Goal: Contribute content: Contribute content

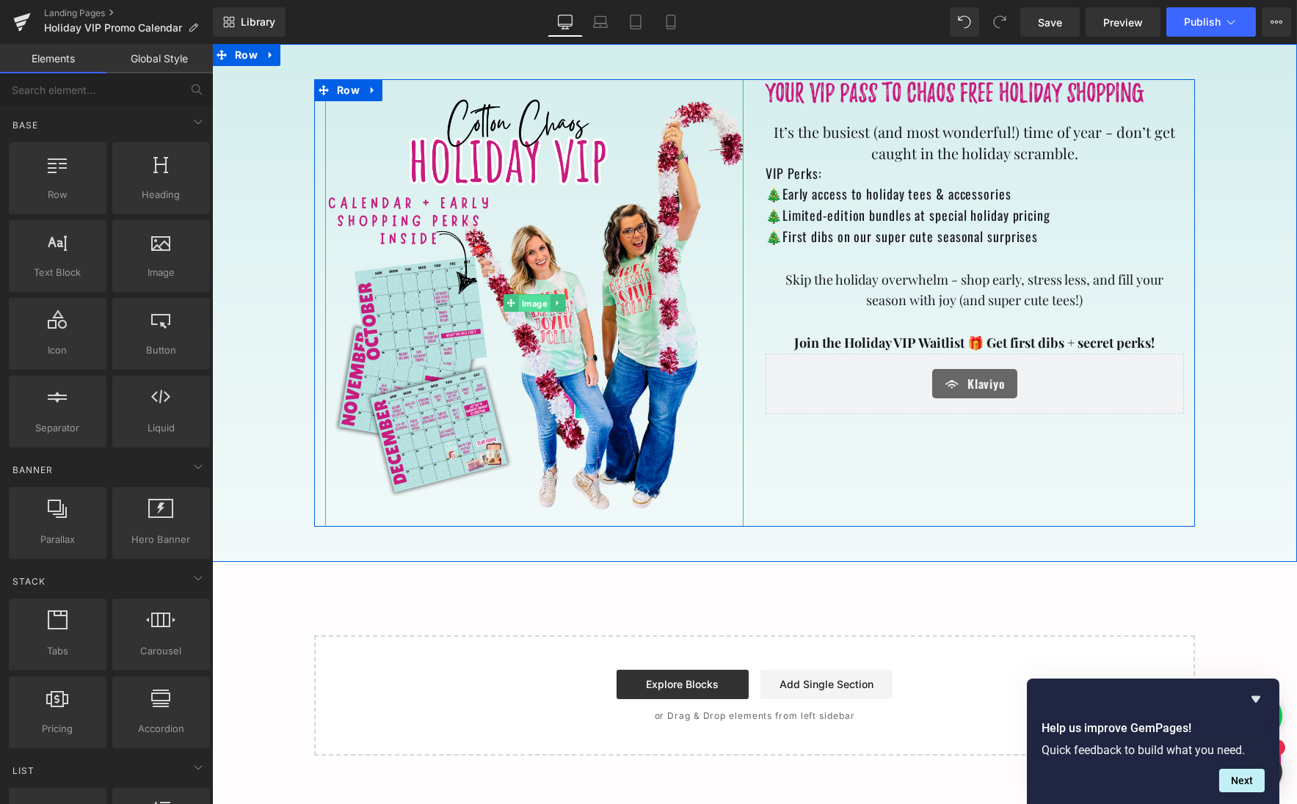
click at [531, 305] on span "Image" at bounding box center [534, 304] width 32 height 18
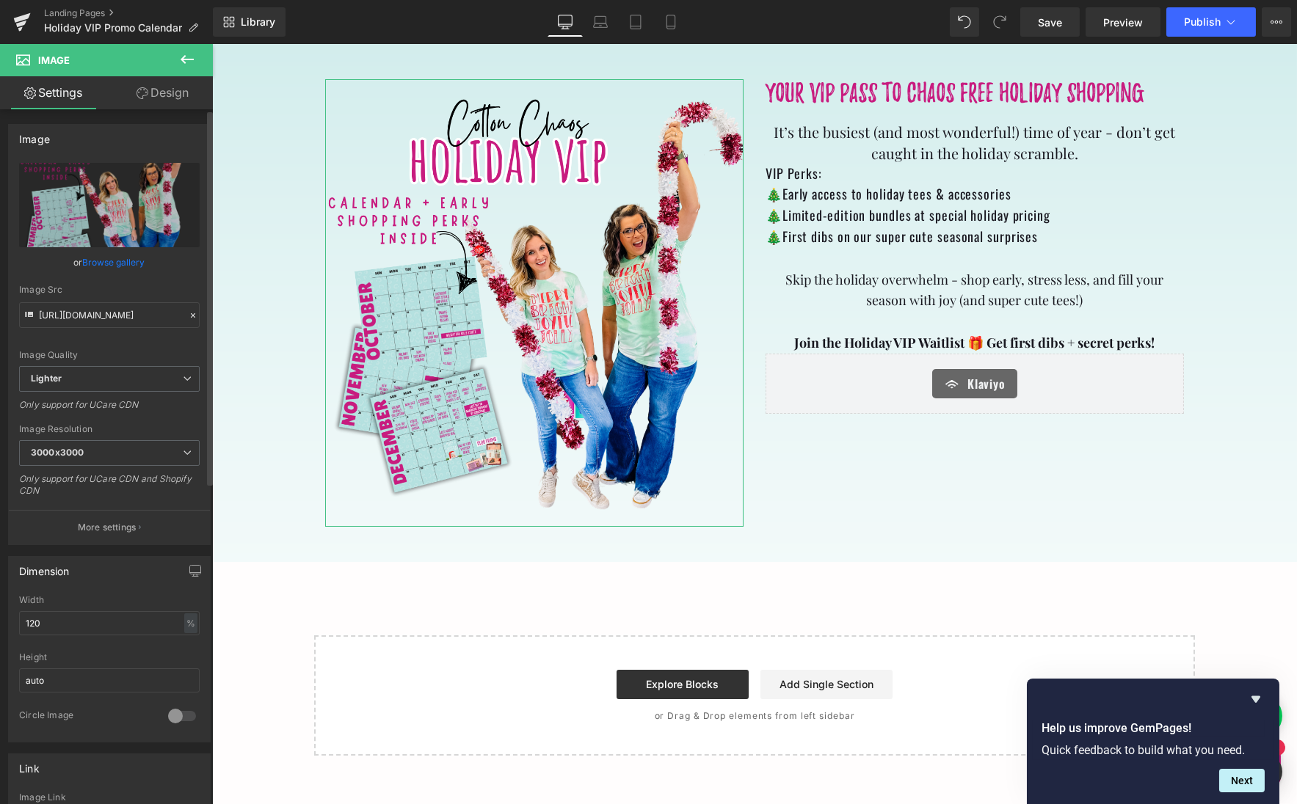
click at [129, 265] on link "Browse gallery" at bounding box center [114, 262] width 62 height 26
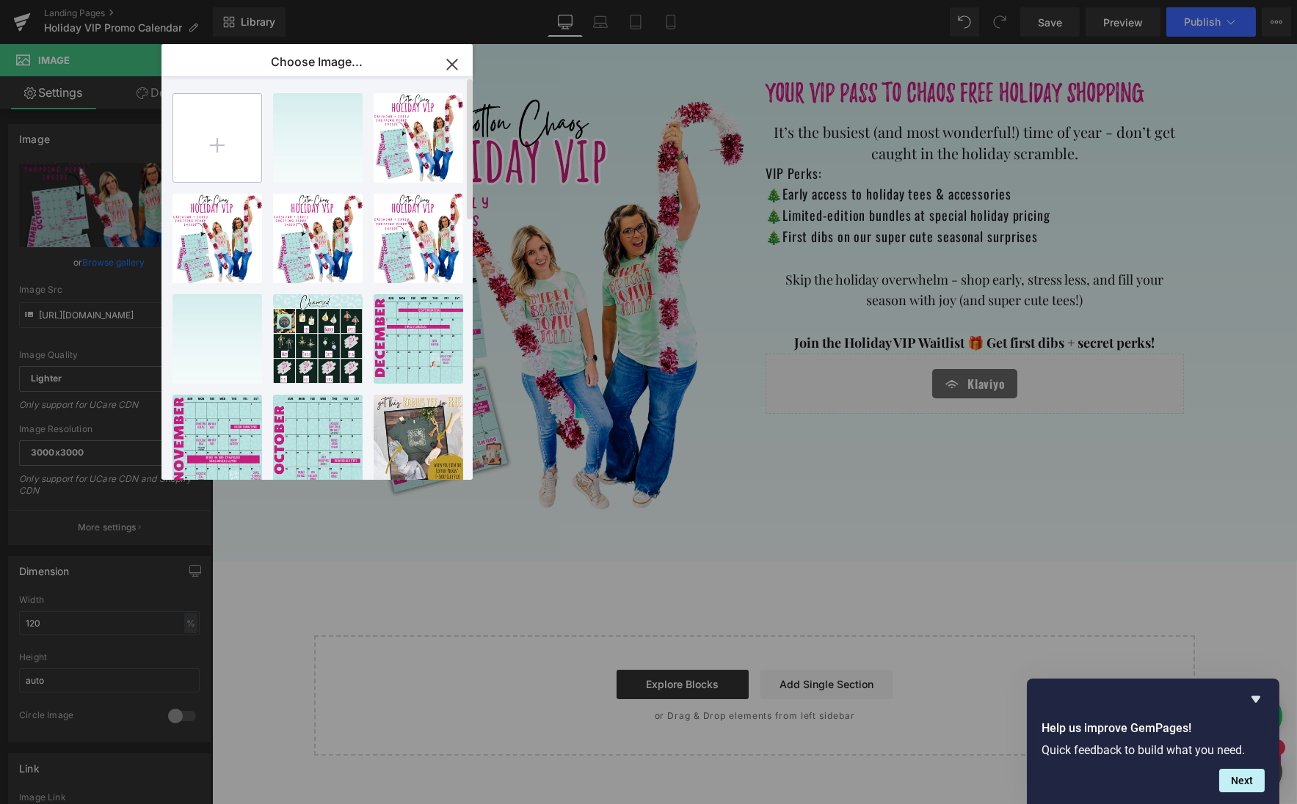
click at [214, 145] on input "file" at bounding box center [217, 138] width 88 height 88
type input "C:\fakepath\2025 4th quarter holiday deals .jpg"
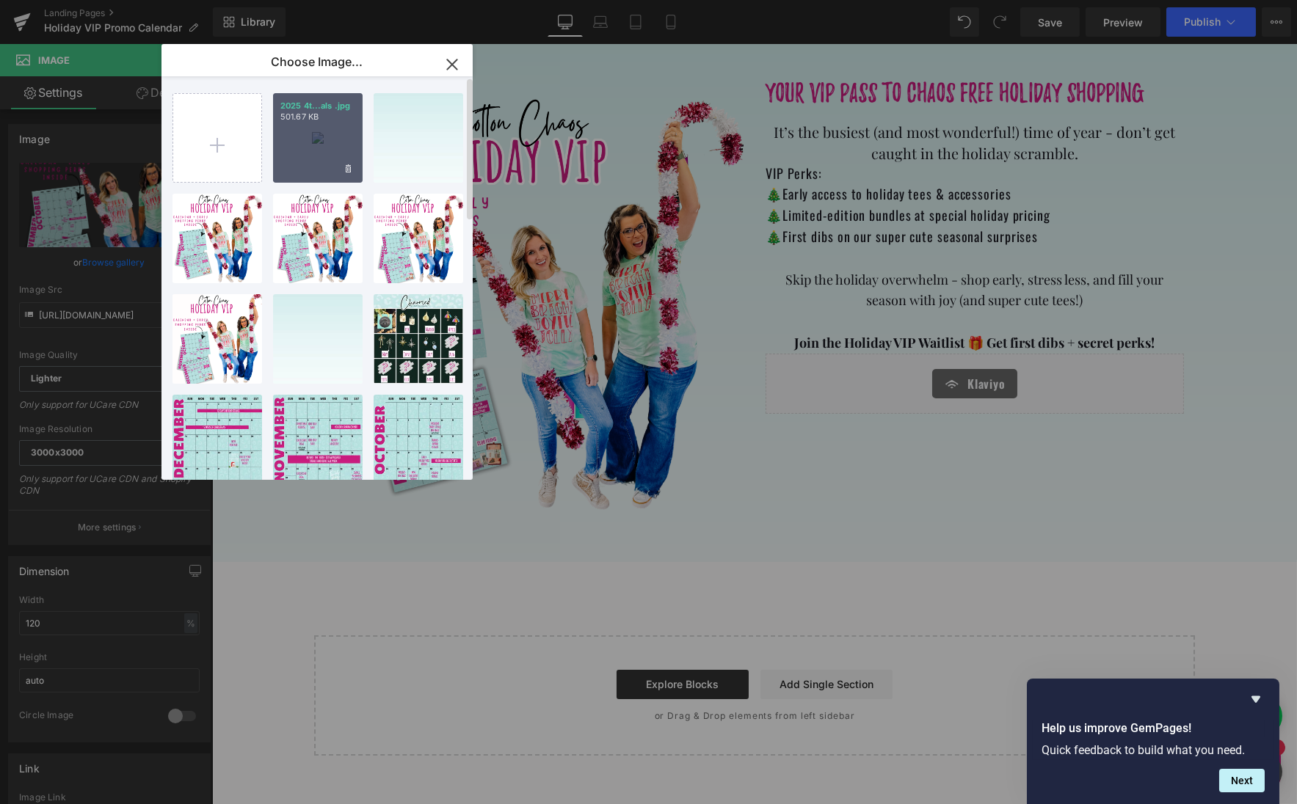
click at [316, 146] on div "2025 4t...als .jpg 501.67 KB" at bounding box center [318, 138] width 90 height 90
type input "[URL][DOMAIN_NAME]"
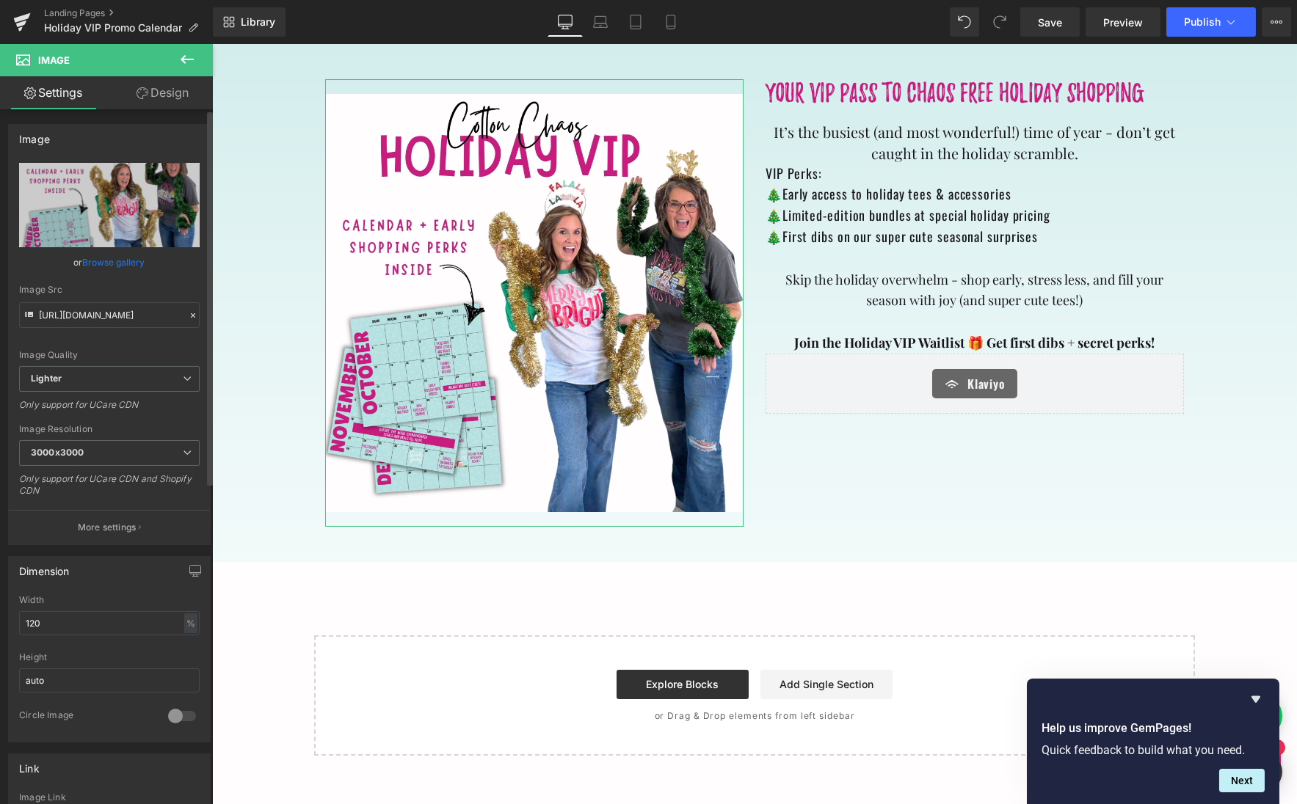
click at [121, 262] on link "Browse gallery" at bounding box center [114, 262] width 62 height 26
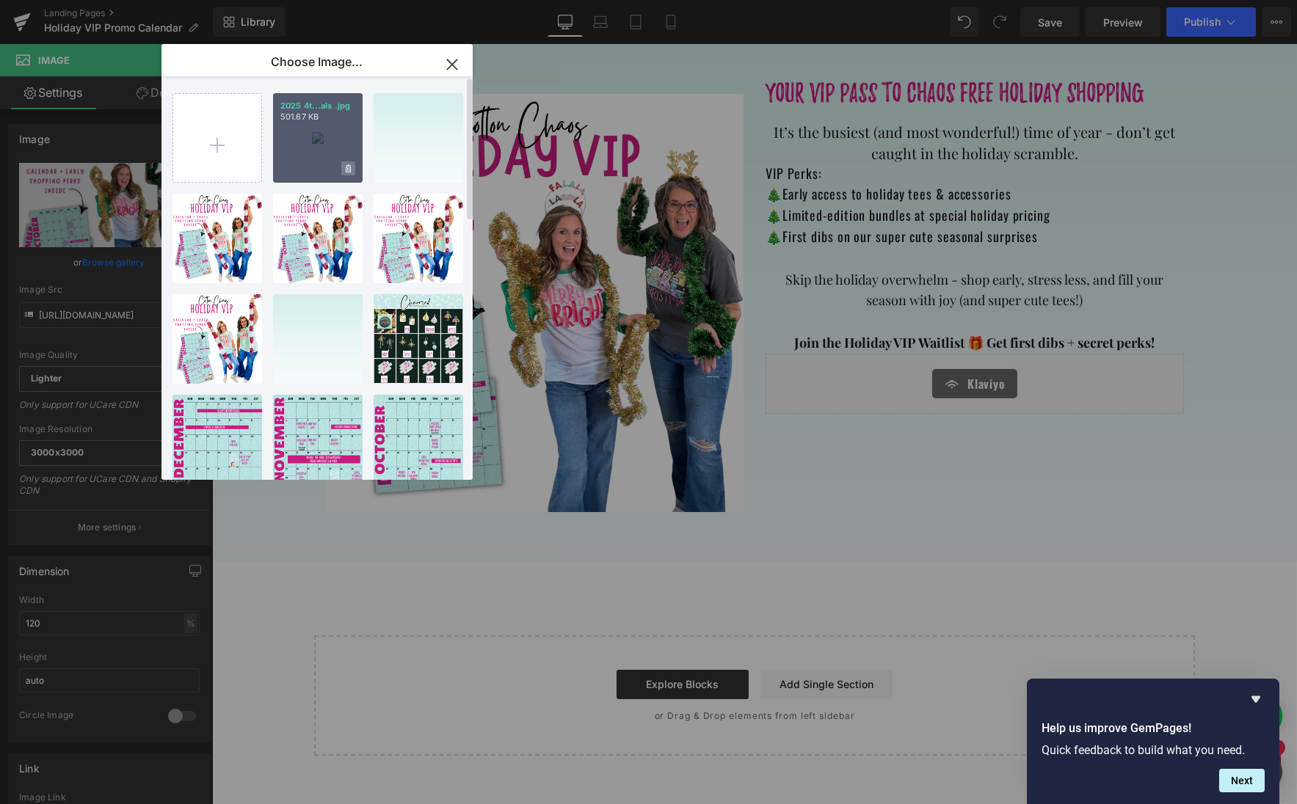
click at [346, 167] on icon at bounding box center [348, 168] width 5 height 8
click at [296, 167] on span "Yes" at bounding box center [298, 168] width 37 height 15
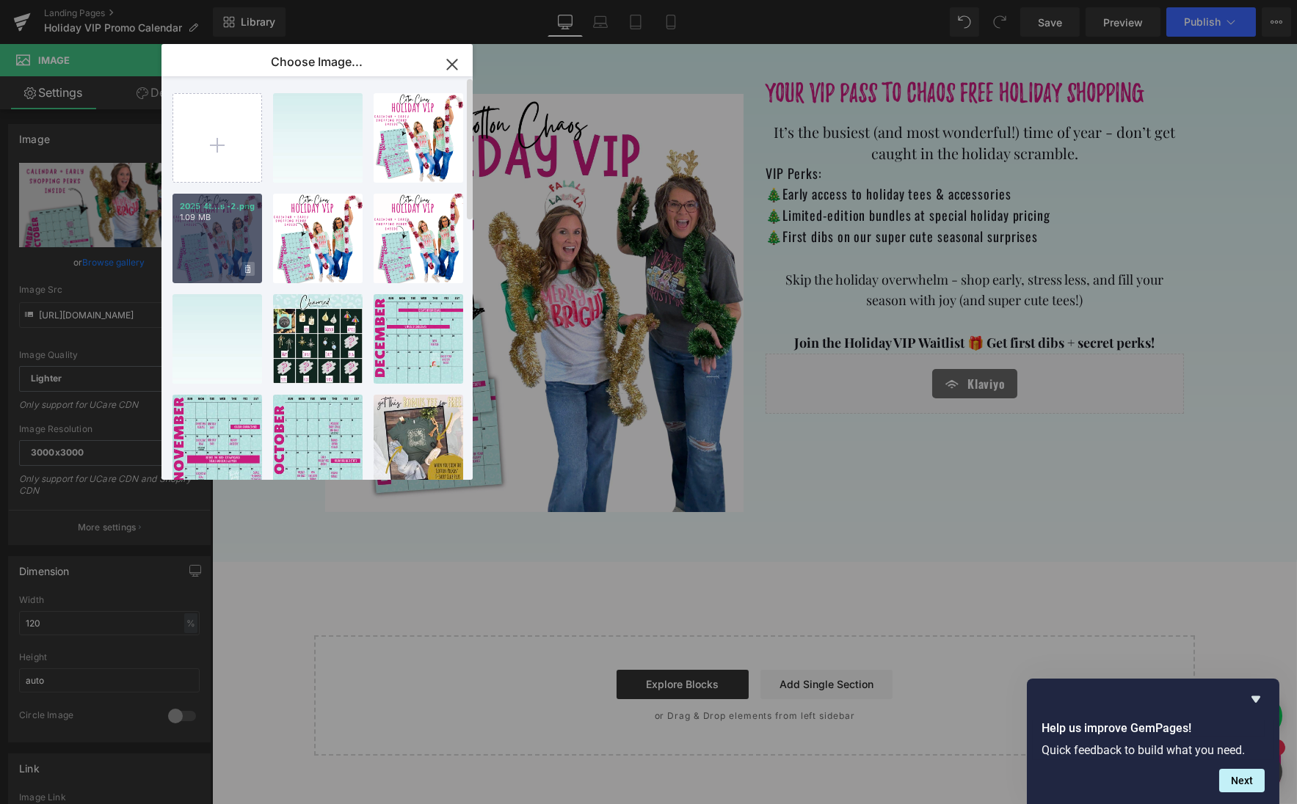
click at [246, 270] on icon at bounding box center [247, 270] width 5 height 10
click at [208, 267] on span "Yes" at bounding box center [198, 268] width 37 height 15
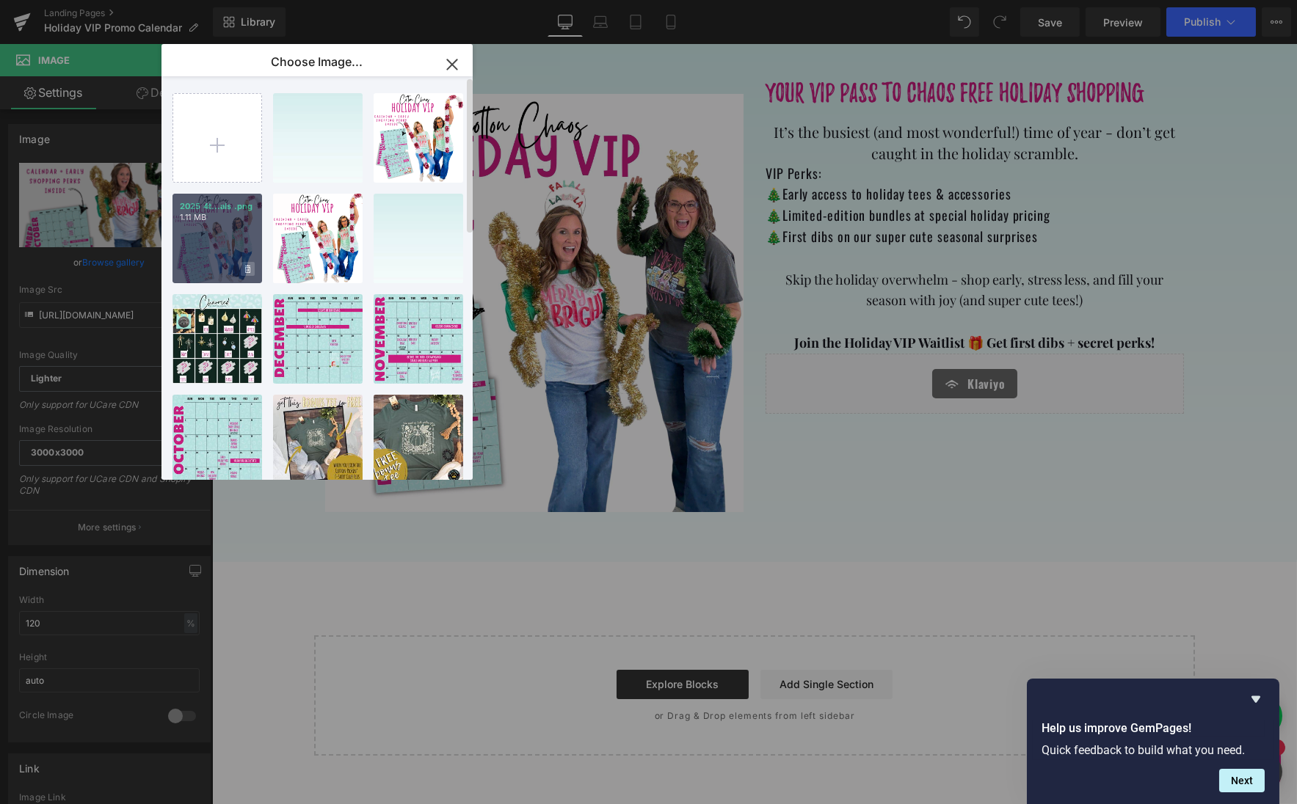
click at [247, 268] on icon at bounding box center [247, 270] width 5 height 10
click at [196, 267] on span "Yes" at bounding box center [198, 268] width 37 height 15
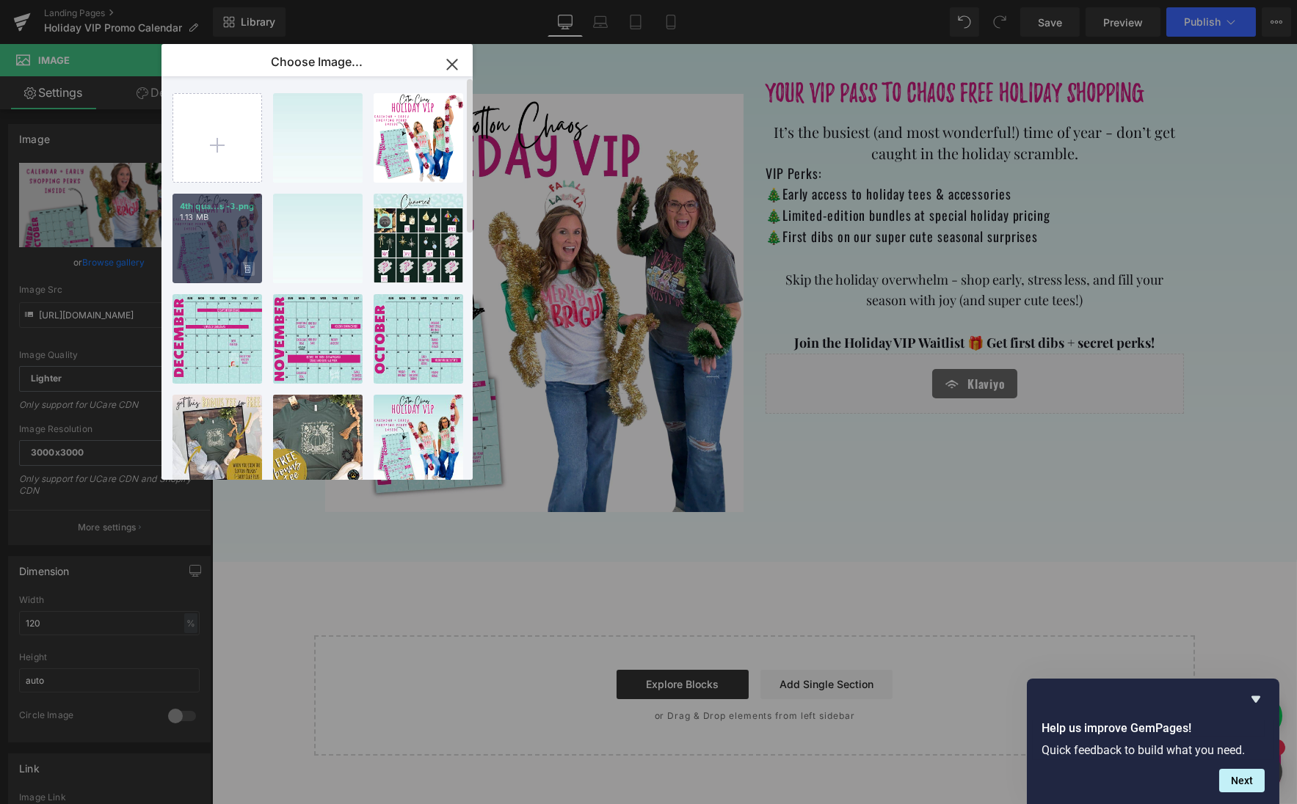
click at [245, 270] on icon at bounding box center [247, 269] width 5 height 8
click at [196, 269] on span "Yes" at bounding box center [198, 268] width 37 height 15
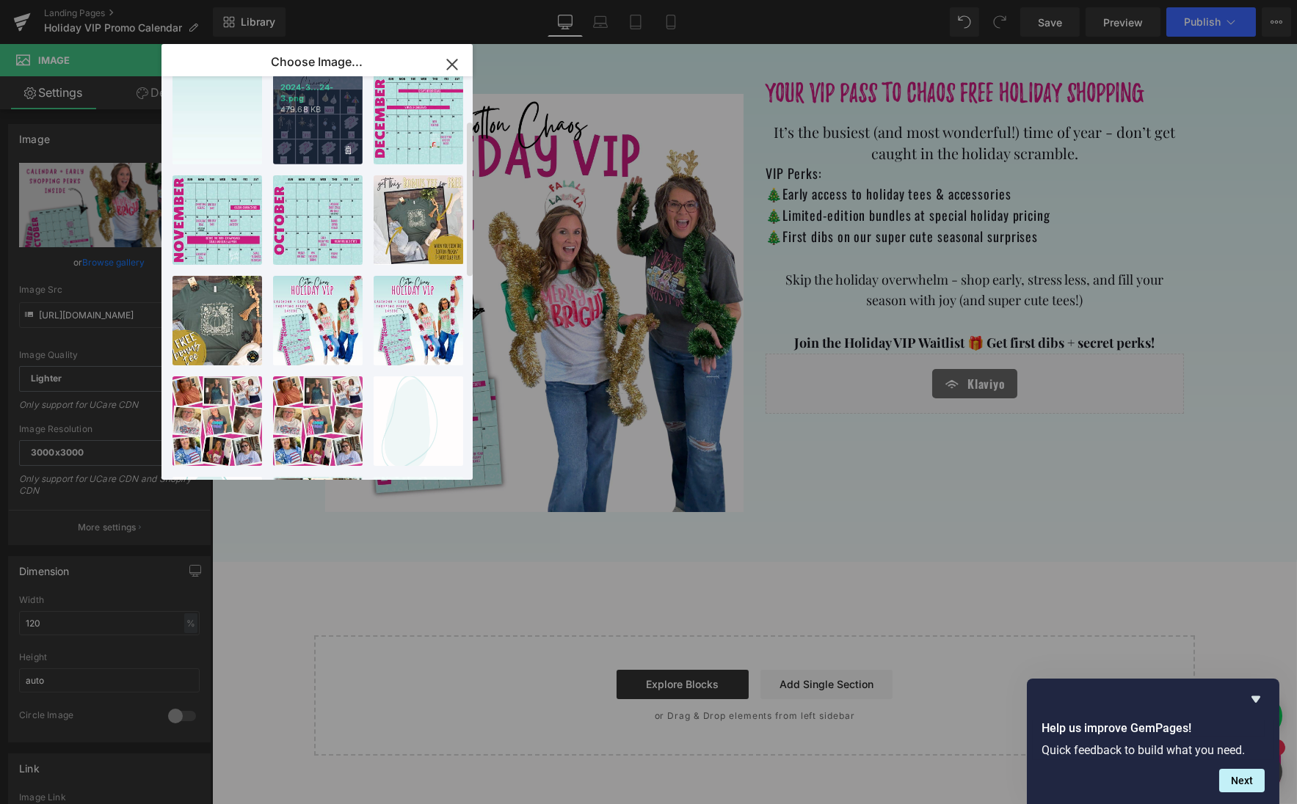
scroll to position [158, 0]
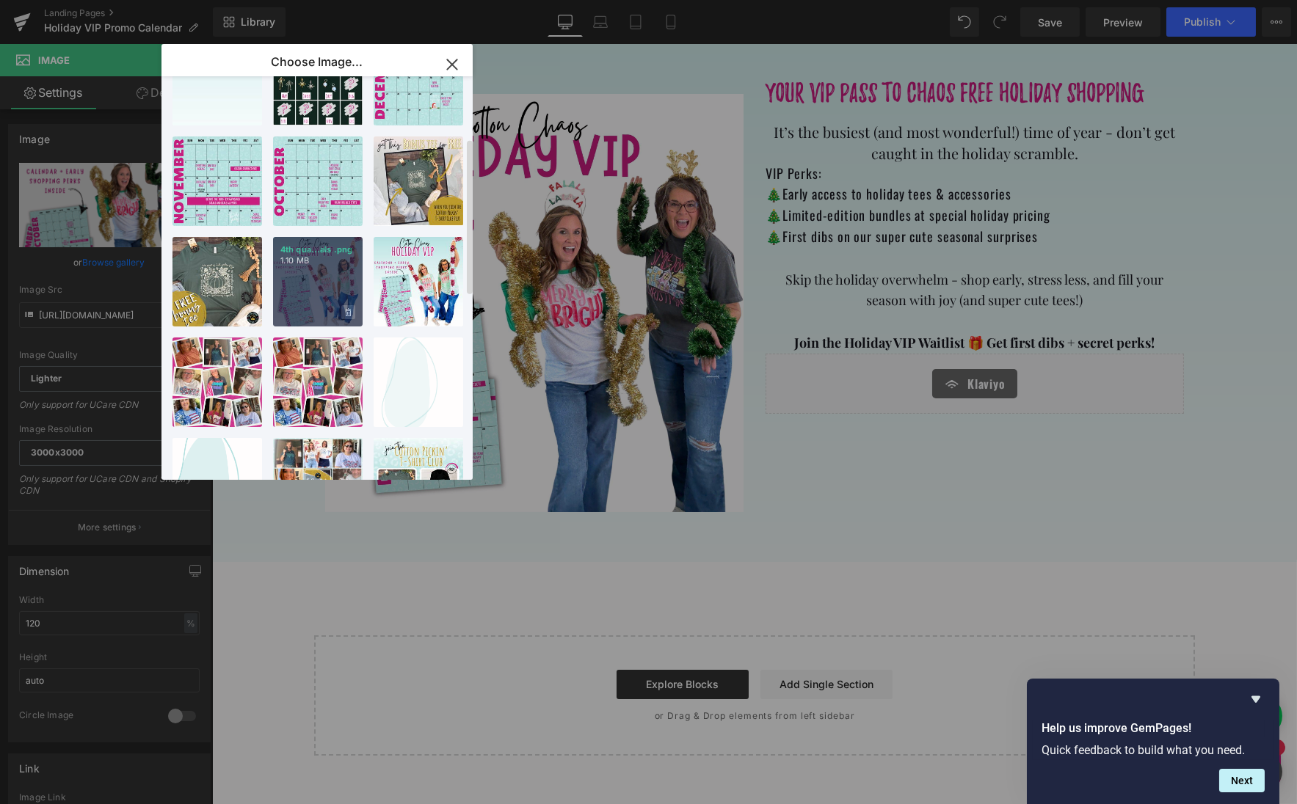
click at [348, 312] on icon at bounding box center [348, 313] width 5 height 10
click at [291, 314] on span "Yes" at bounding box center [298, 312] width 37 height 15
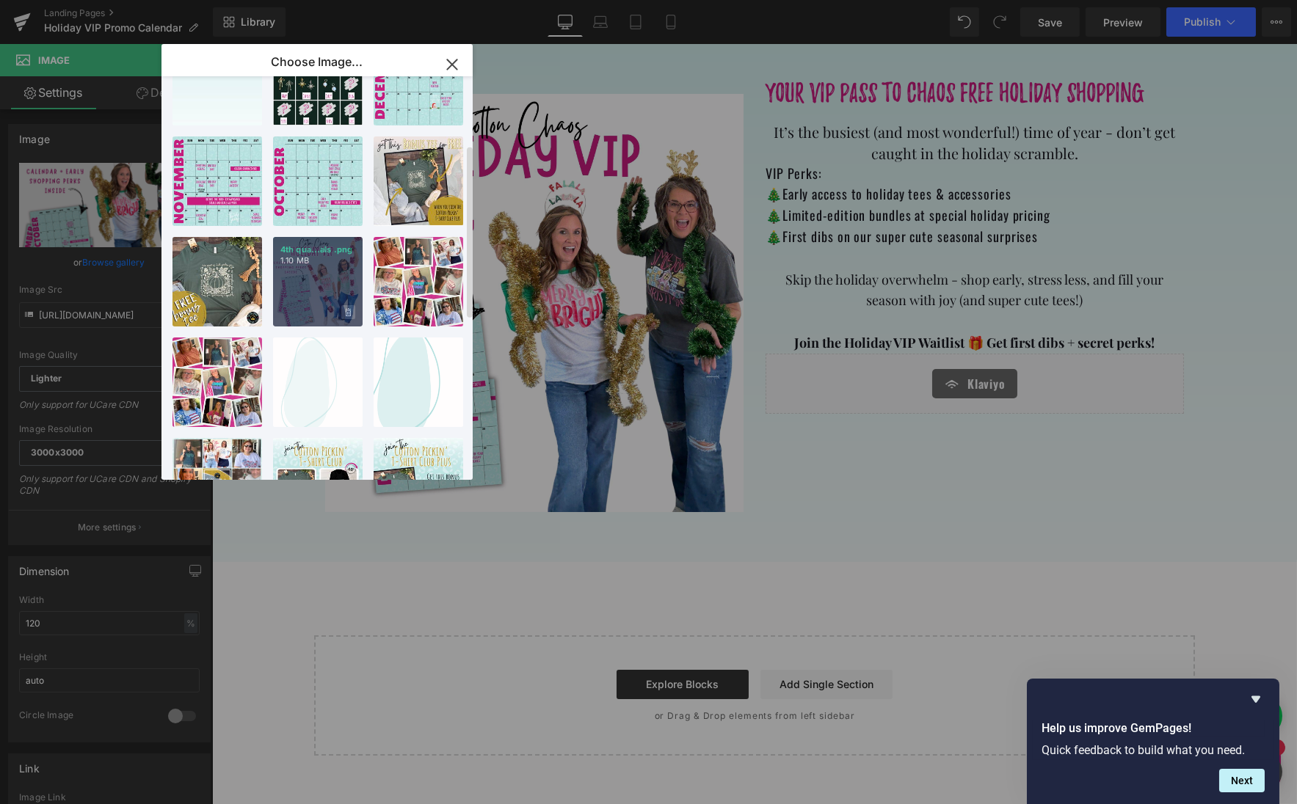
click at [346, 314] on icon at bounding box center [348, 313] width 5 height 10
click at [296, 311] on span "Yes" at bounding box center [298, 312] width 37 height 15
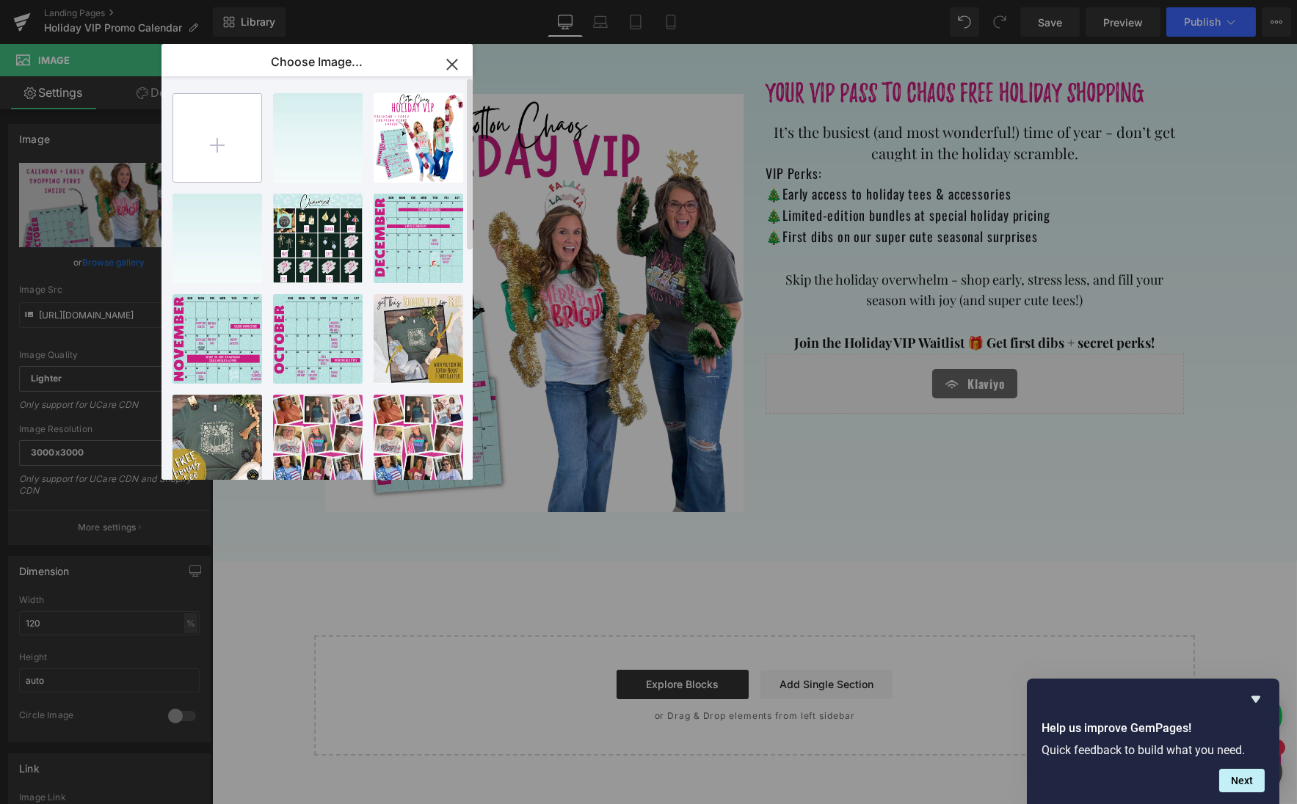
scroll to position [0, 0]
click at [222, 153] on input "file" at bounding box center [217, 138] width 88 height 88
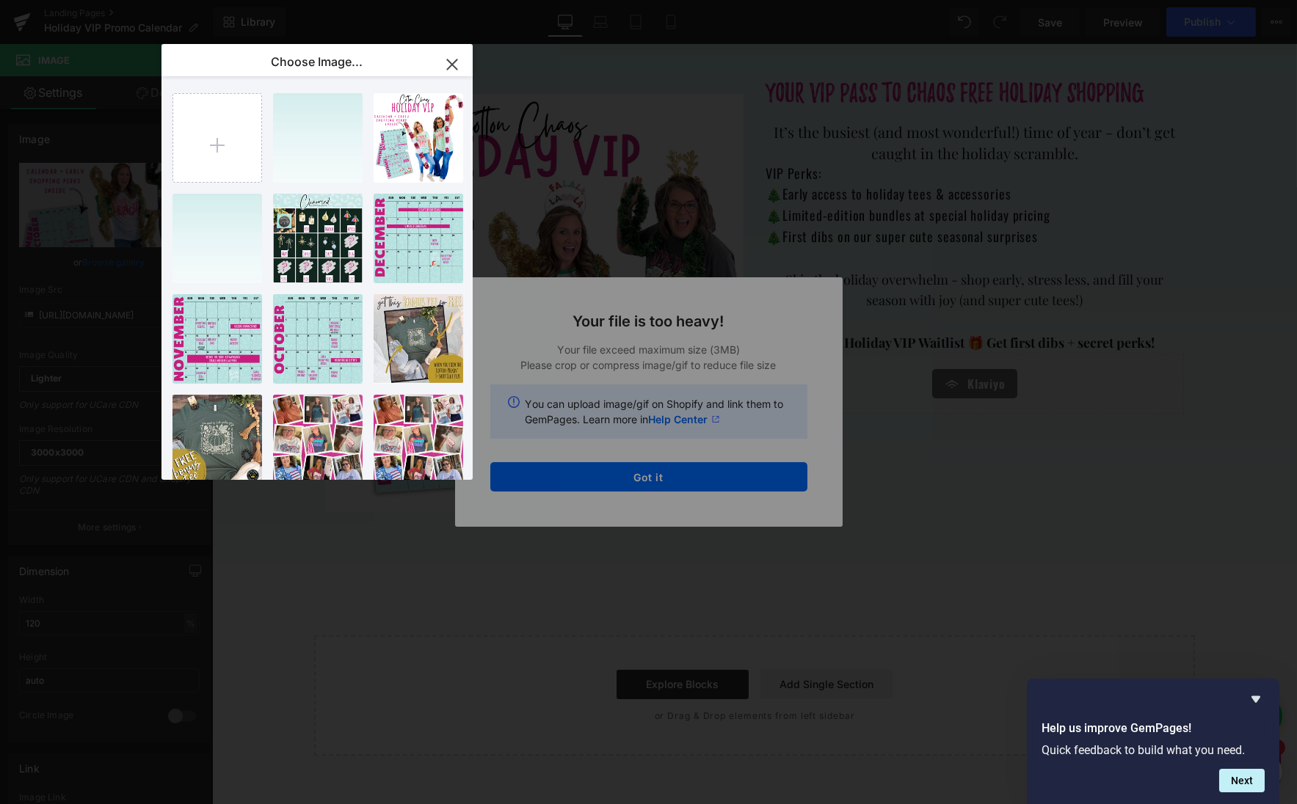
click at [713, 0] on div "Text Color Highlight Color #333333 Choose Image... Back to Library Insert Gempa…" at bounding box center [648, 0] width 1297 height 0
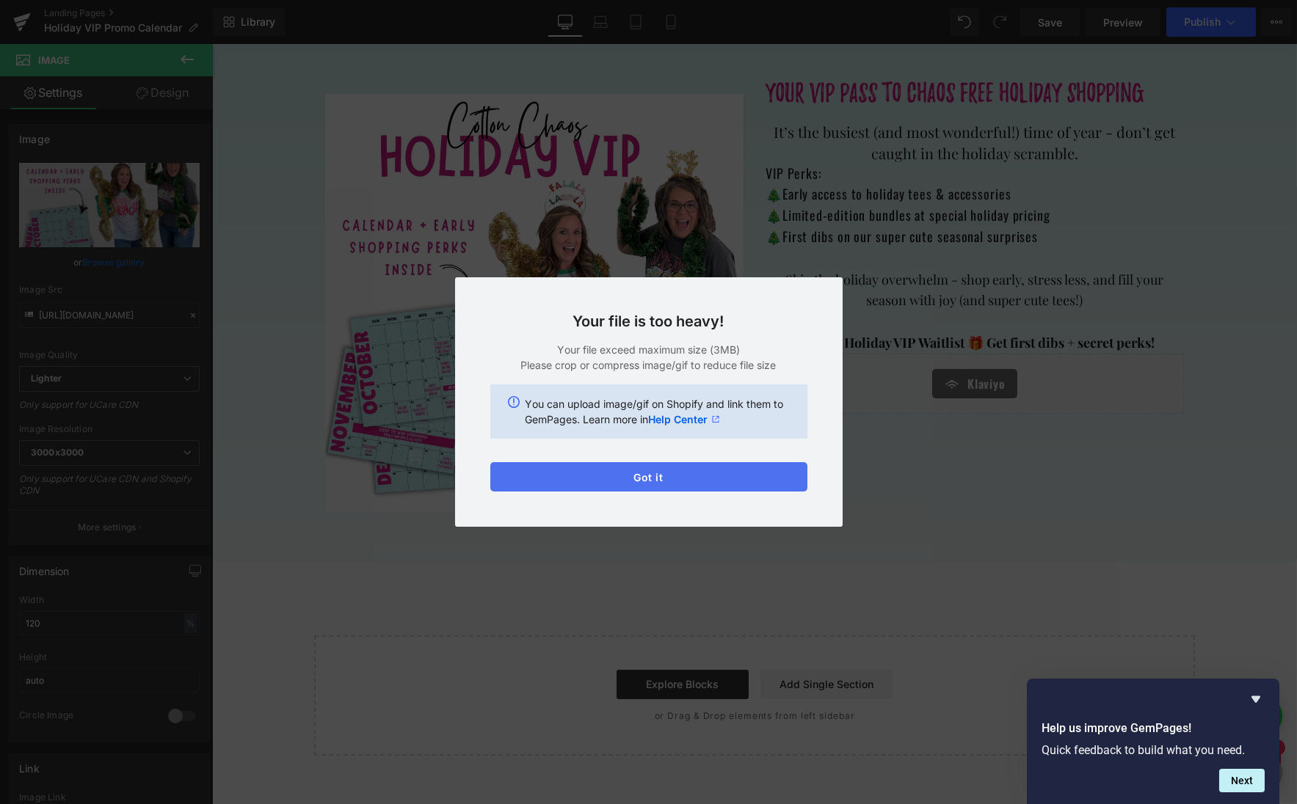
click at [682, 475] on button "Got it" at bounding box center [648, 476] width 317 height 29
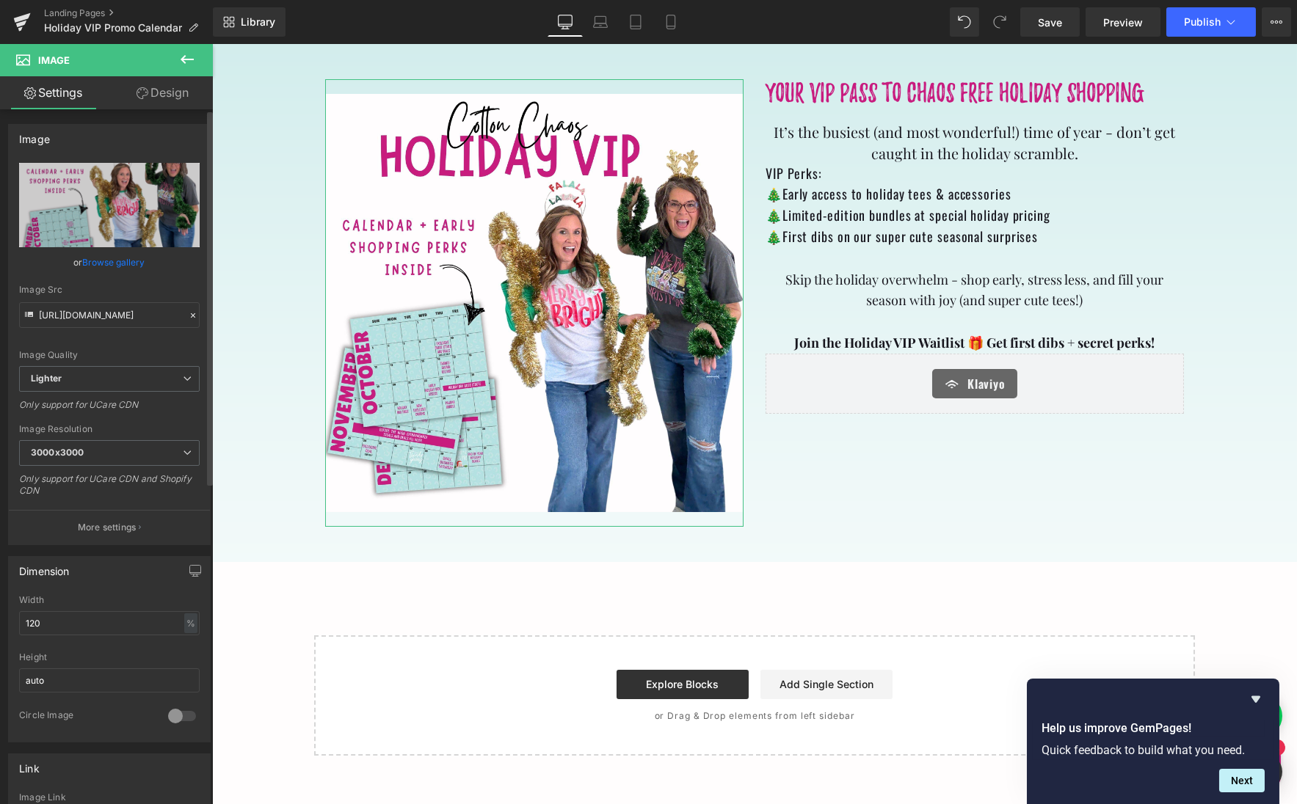
click at [124, 258] on link "Browse gallery" at bounding box center [114, 262] width 62 height 26
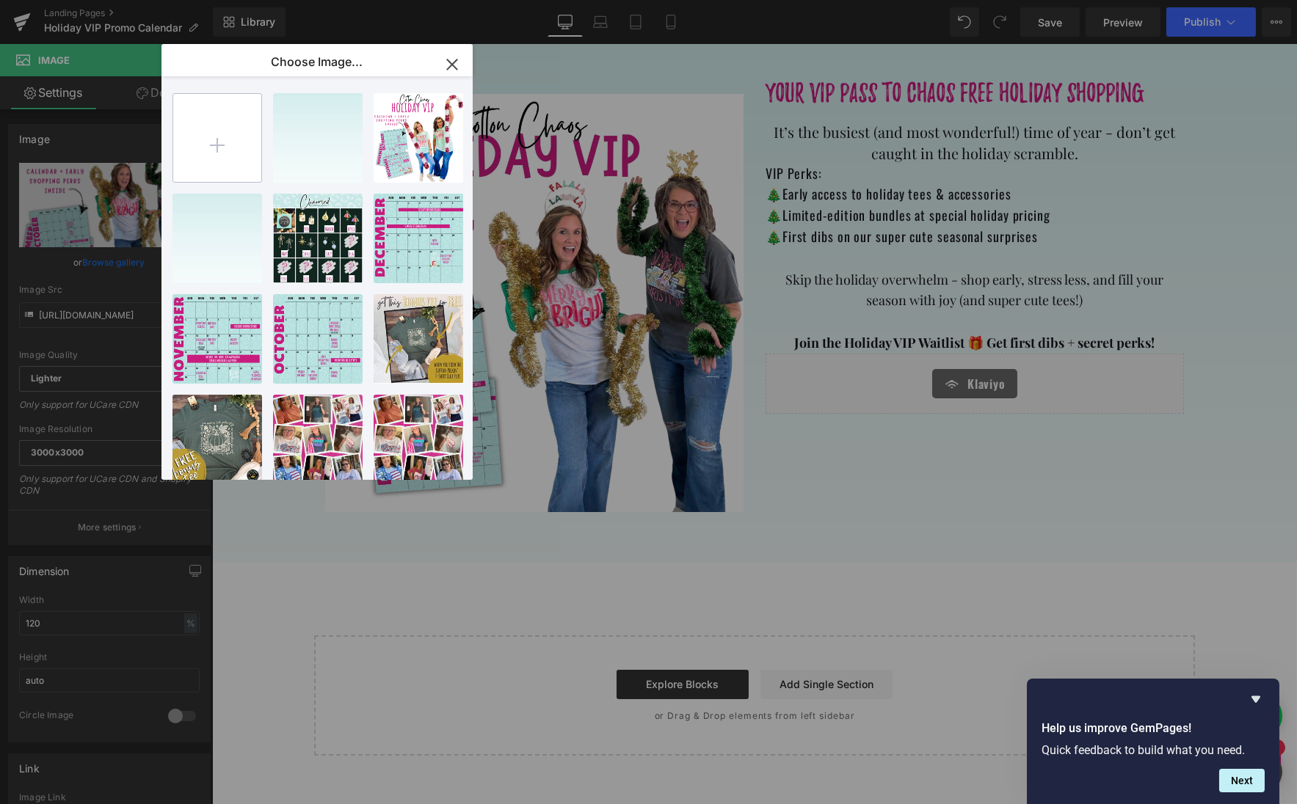
click at [208, 160] on input "file" at bounding box center [217, 138] width 88 height 88
type input "C:\fakepath\Transparent-2.png"
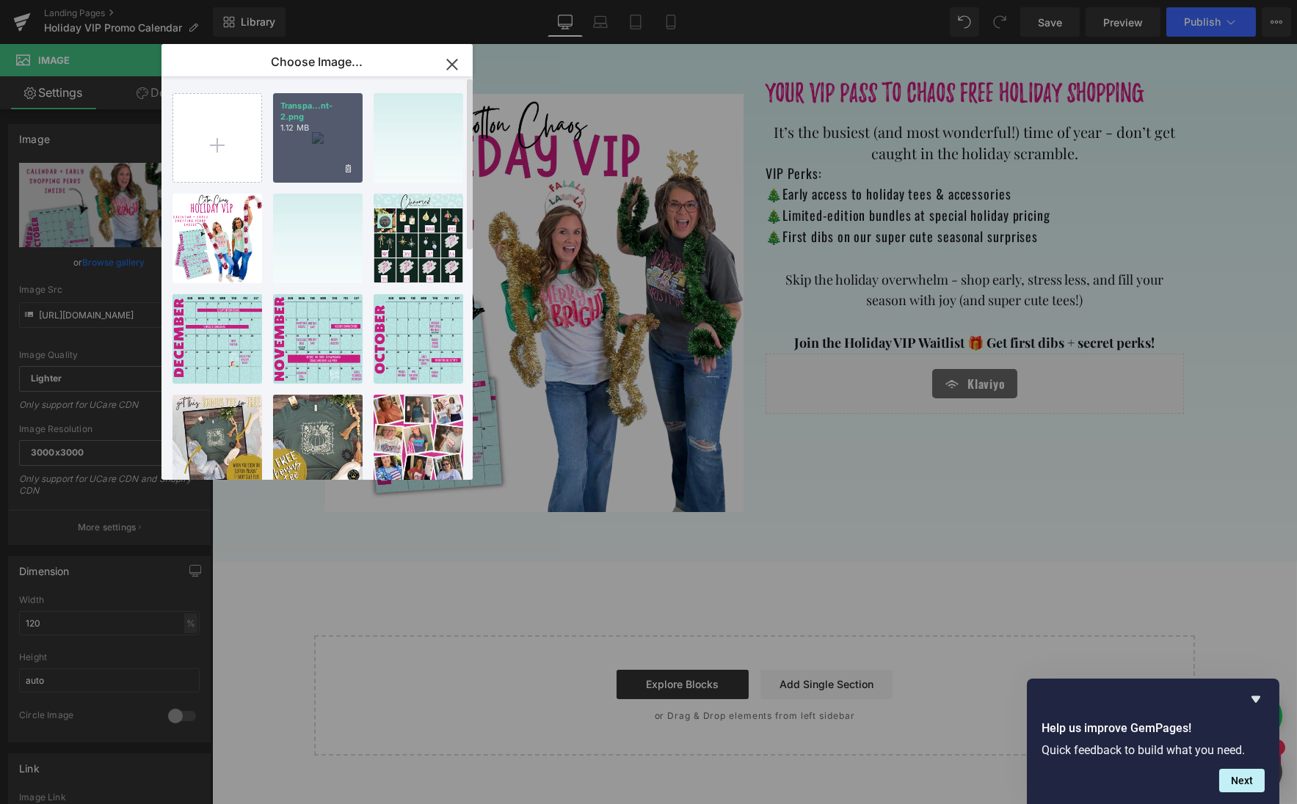
click at [315, 140] on div "Transpa...nt-2.png 1.12 MB" at bounding box center [318, 138] width 90 height 90
type input "[URL][DOMAIN_NAME]"
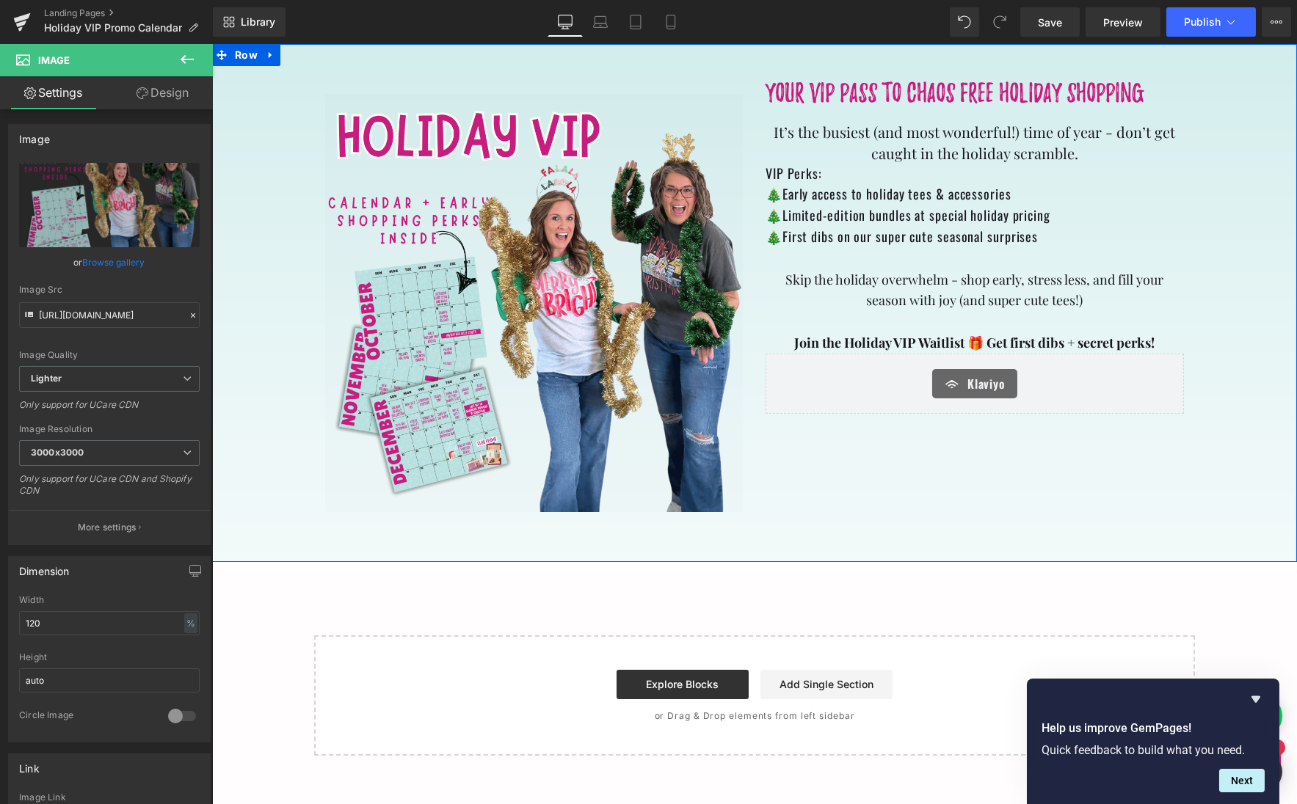
click at [301, 203] on div "Image Your VIP pass to chaos free holiday shopping Heading It’s the busiest (an…" at bounding box center [753, 303] width 1085 height 448
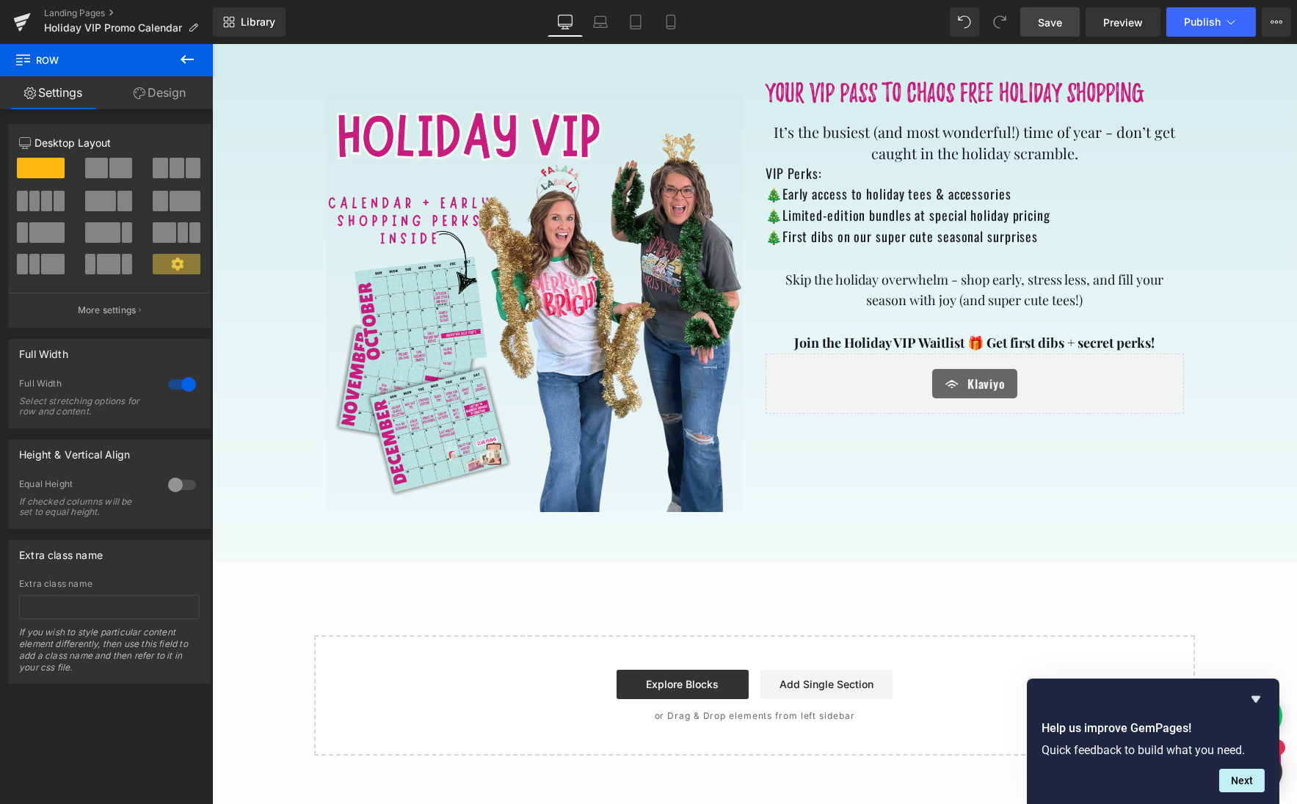
click at [1050, 32] on link "Save" at bounding box center [1049, 21] width 59 height 29
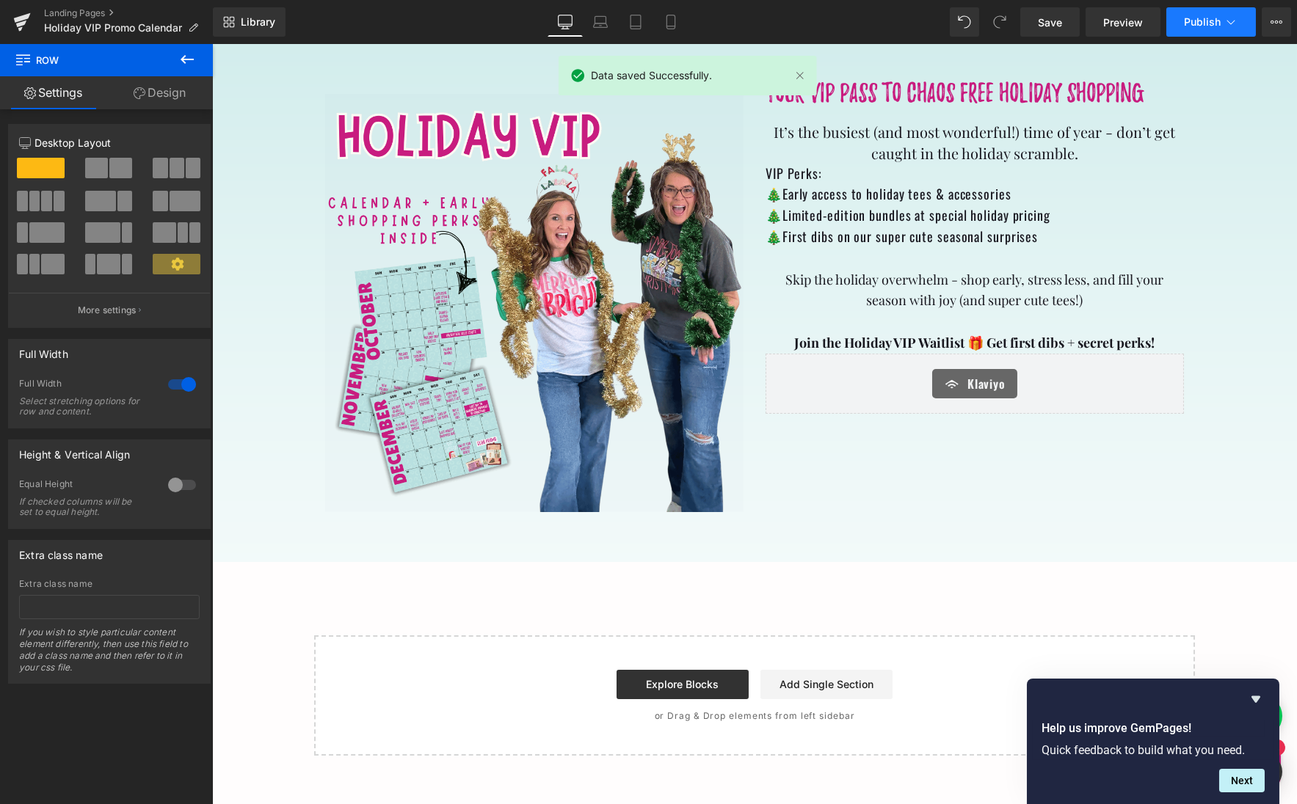
click at [1198, 21] on span "Publish" at bounding box center [1202, 22] width 37 height 12
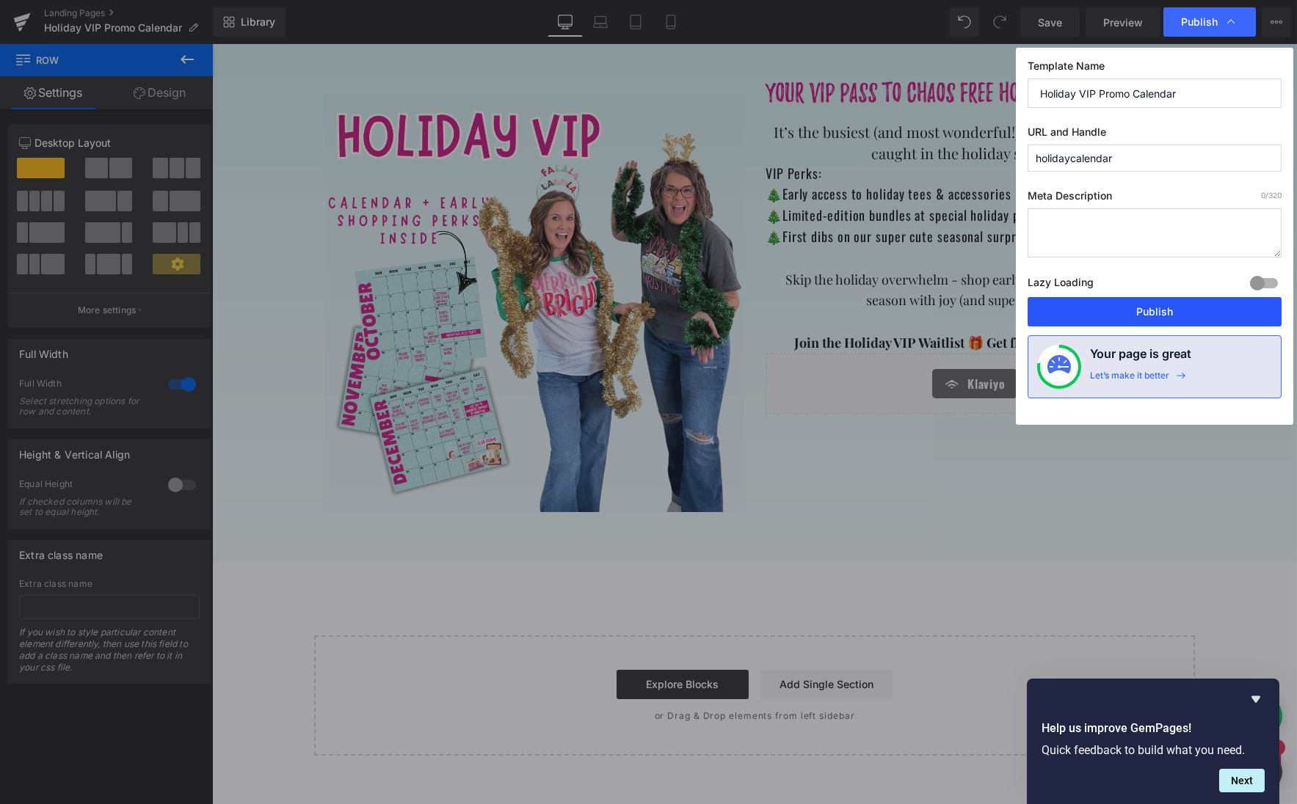
click at [1166, 306] on button "Publish" at bounding box center [1154, 311] width 254 height 29
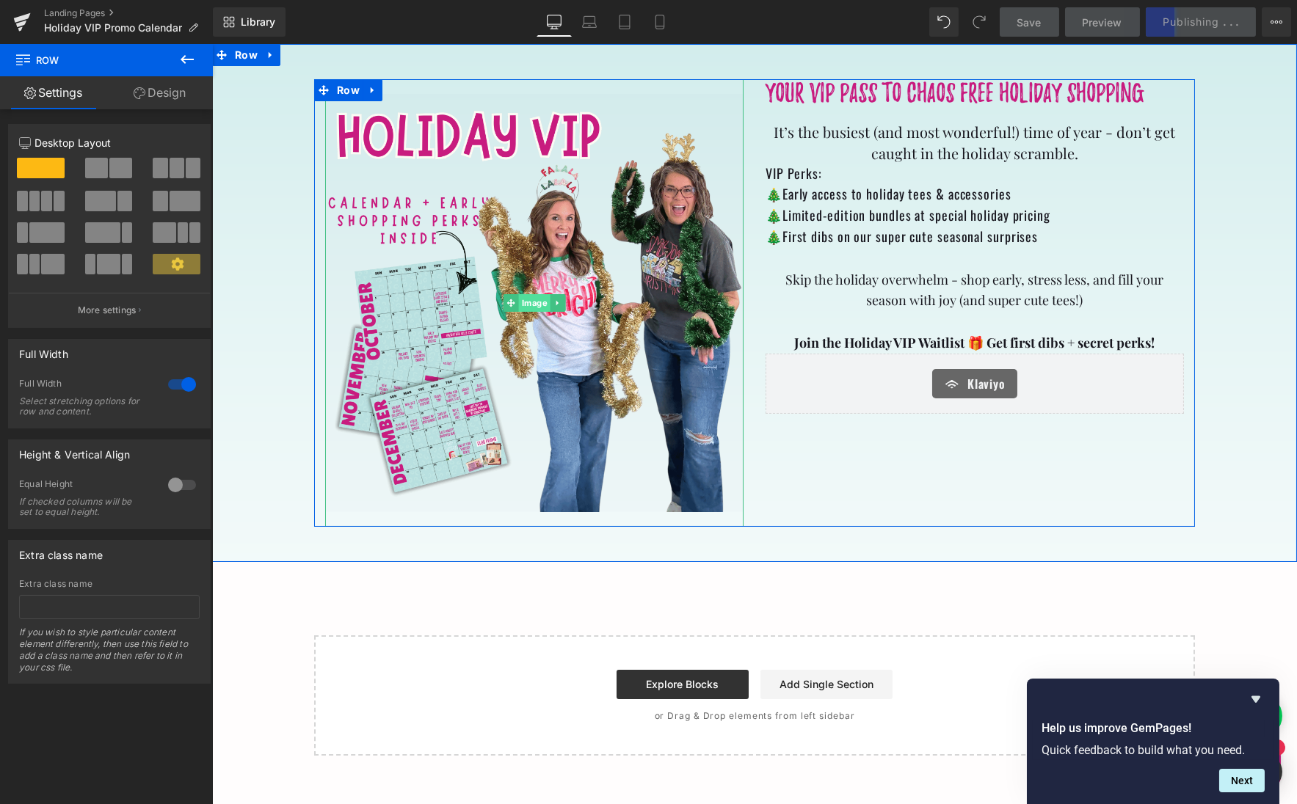
click at [533, 302] on span "Image" at bounding box center [534, 303] width 32 height 18
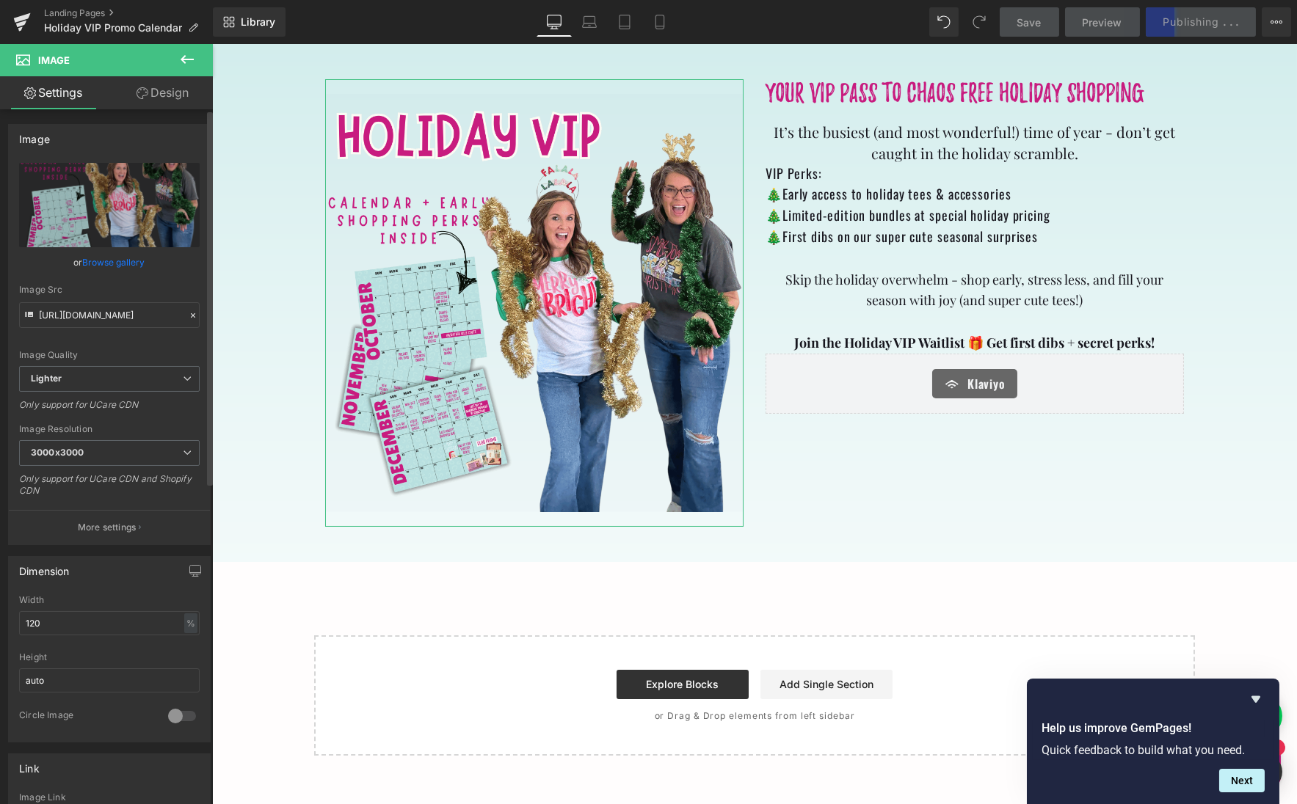
click at [134, 258] on link "Browse gallery" at bounding box center [114, 262] width 62 height 26
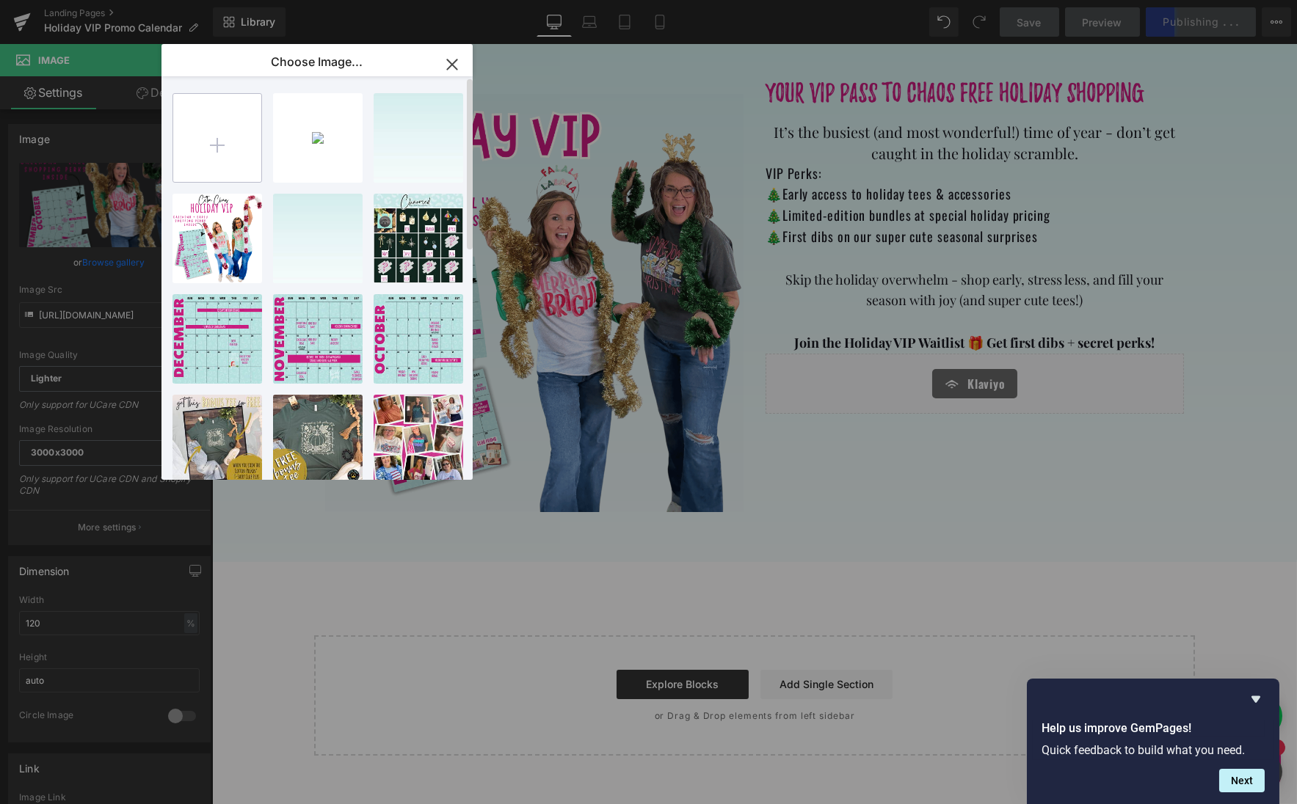
click at [234, 136] on input "file" at bounding box center [217, 138] width 88 height 88
type input "C:\fakepath\Transparent-3.png"
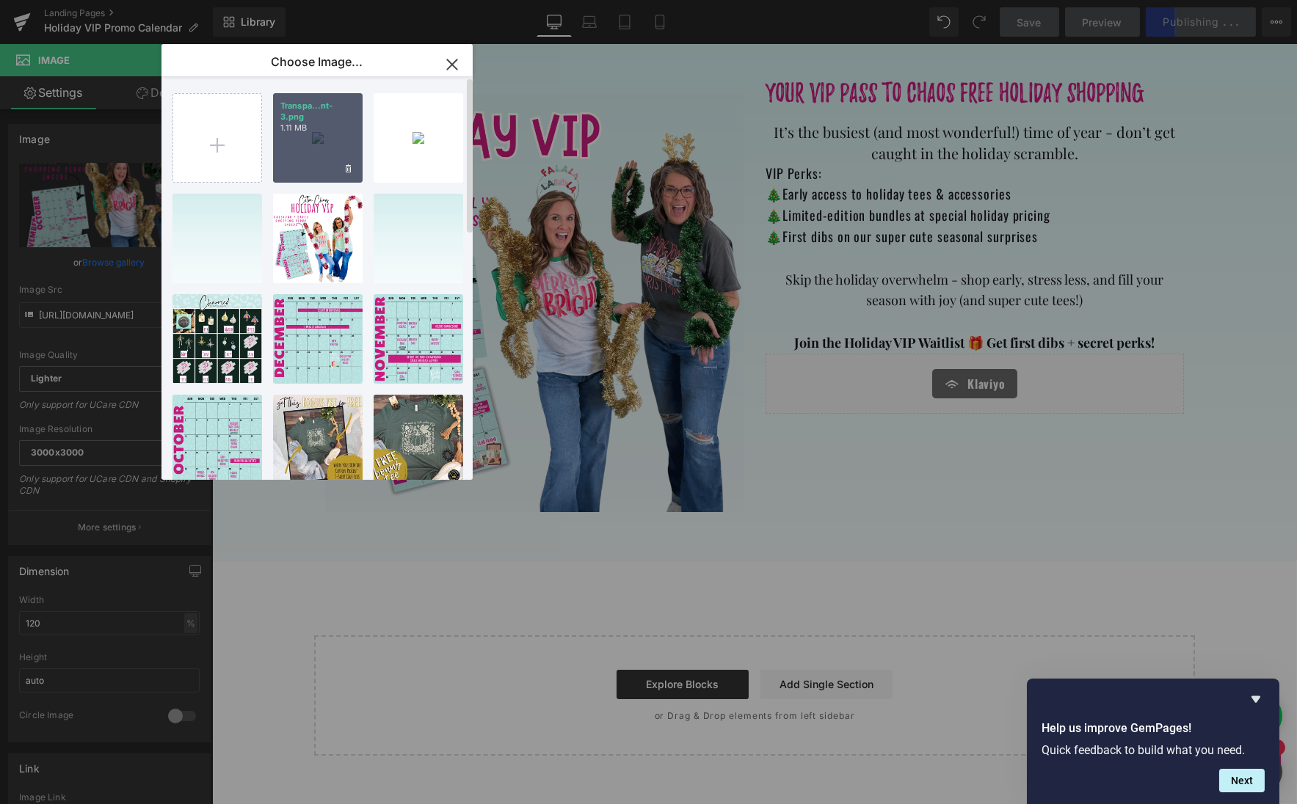
click at [307, 137] on div "Transpa...nt-3.png 1.11 MB" at bounding box center [318, 138] width 90 height 90
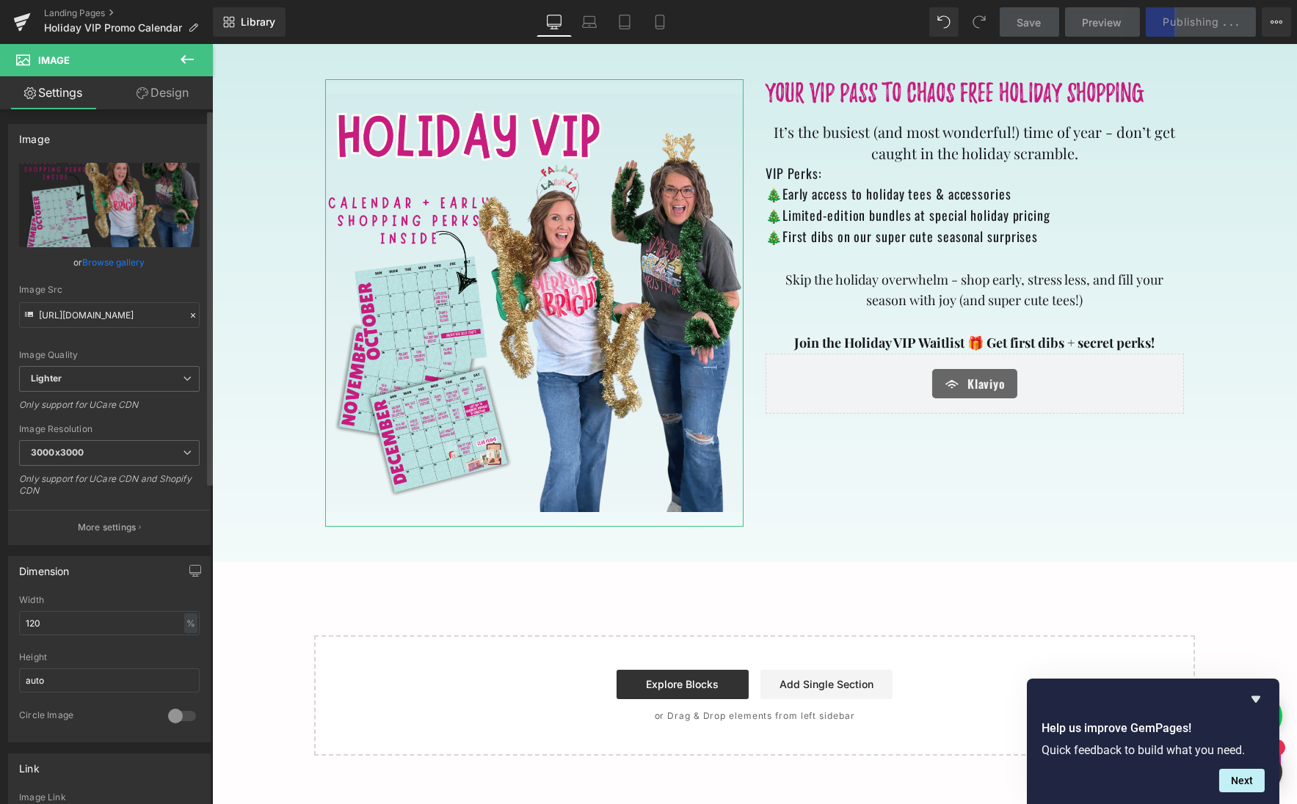
click at [131, 257] on link "Browse gallery" at bounding box center [114, 262] width 62 height 26
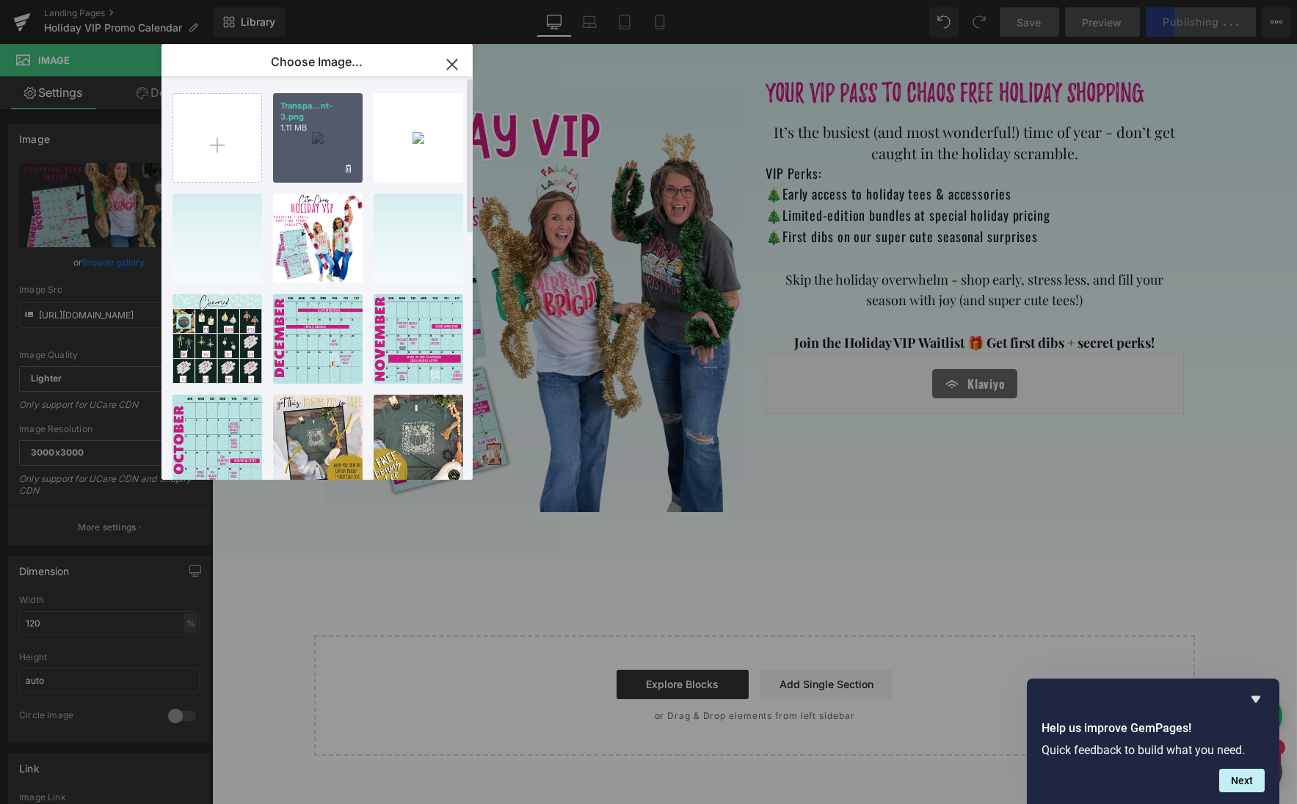
click at [307, 143] on div "Transpa...nt-3.png 1.11 MB" at bounding box center [318, 138] width 90 height 90
type input "[URL][DOMAIN_NAME]"
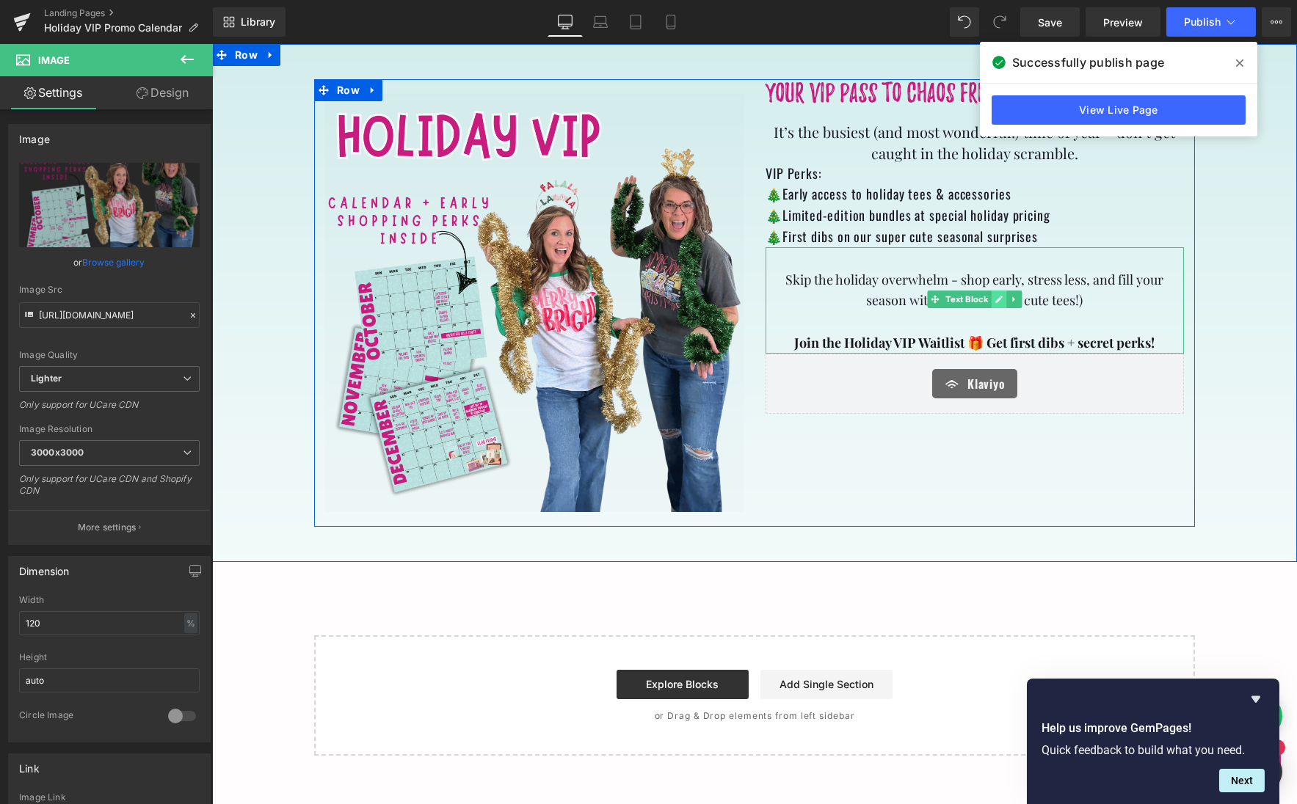
click at [994, 295] on icon at bounding box center [998, 299] width 8 height 9
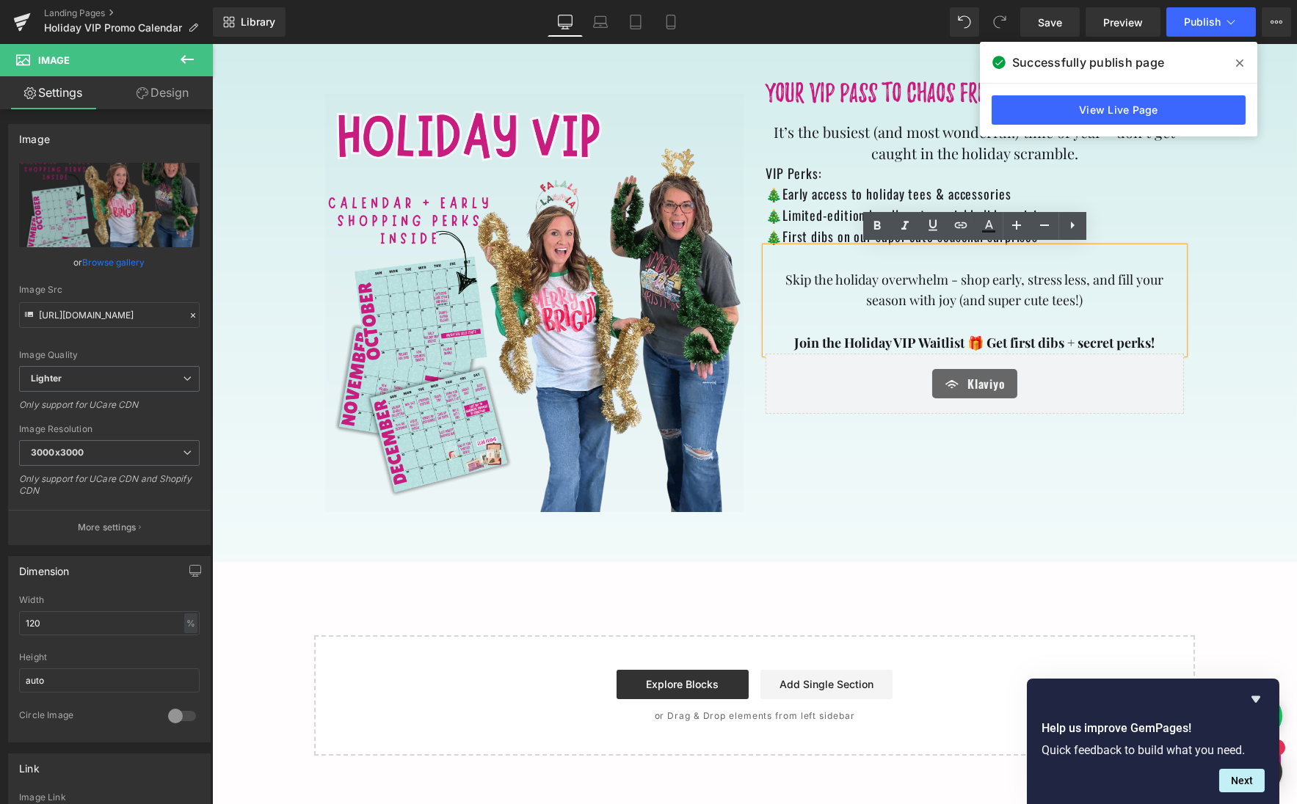
click at [944, 338] on b "Join the Holiday VIP Waitlist 🎁 Get first dibs + secret perks!" at bounding box center [974, 343] width 360 height 18
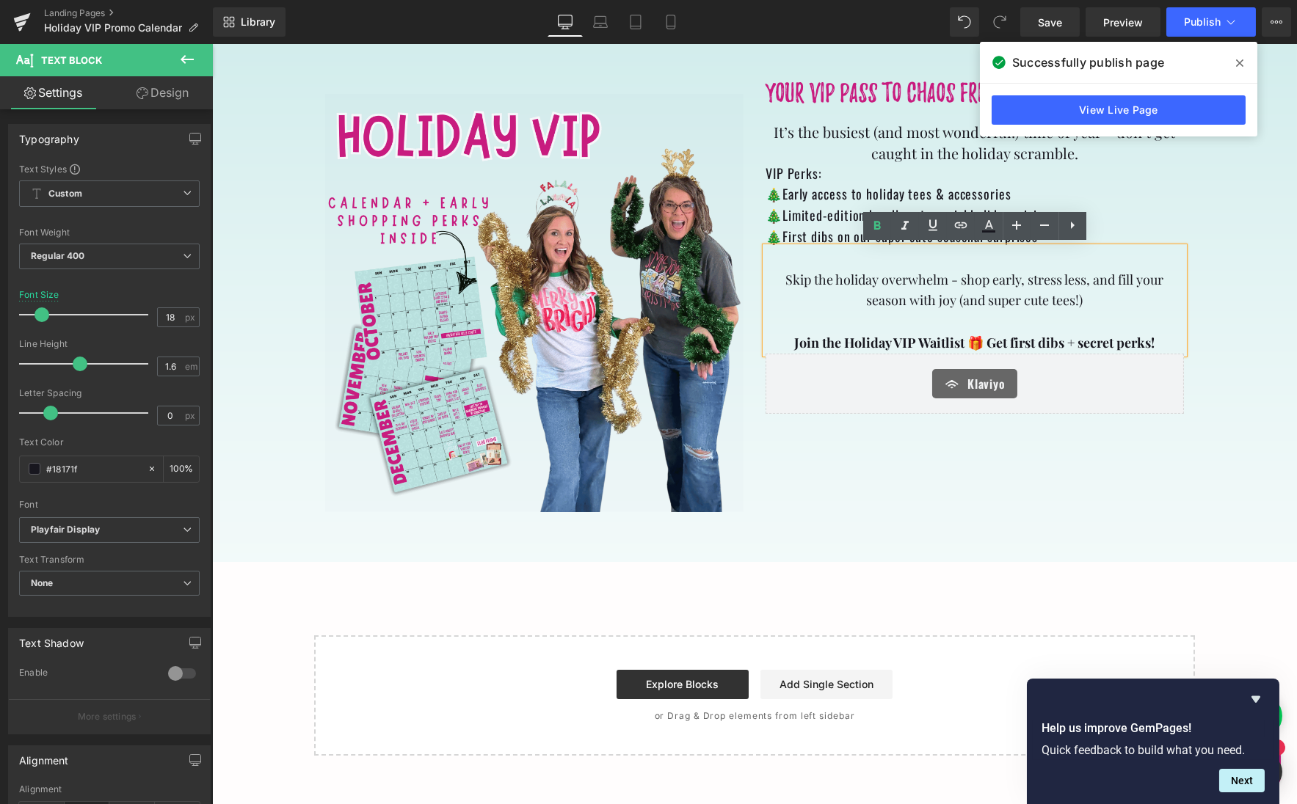
click at [834, 338] on b "Join the Holiday VIP Waitlist 🎁 Get first dibs + secret perks!" at bounding box center [974, 343] width 360 height 18
drag, startPoint x: 834, startPoint y: 338, endPoint x: 787, endPoint y: 340, distance: 47.7
click at [787, 340] on p "Join the Holiday VIP Waitlist 🎁 Get first dibs + secret perks!" at bounding box center [974, 342] width 418 height 21
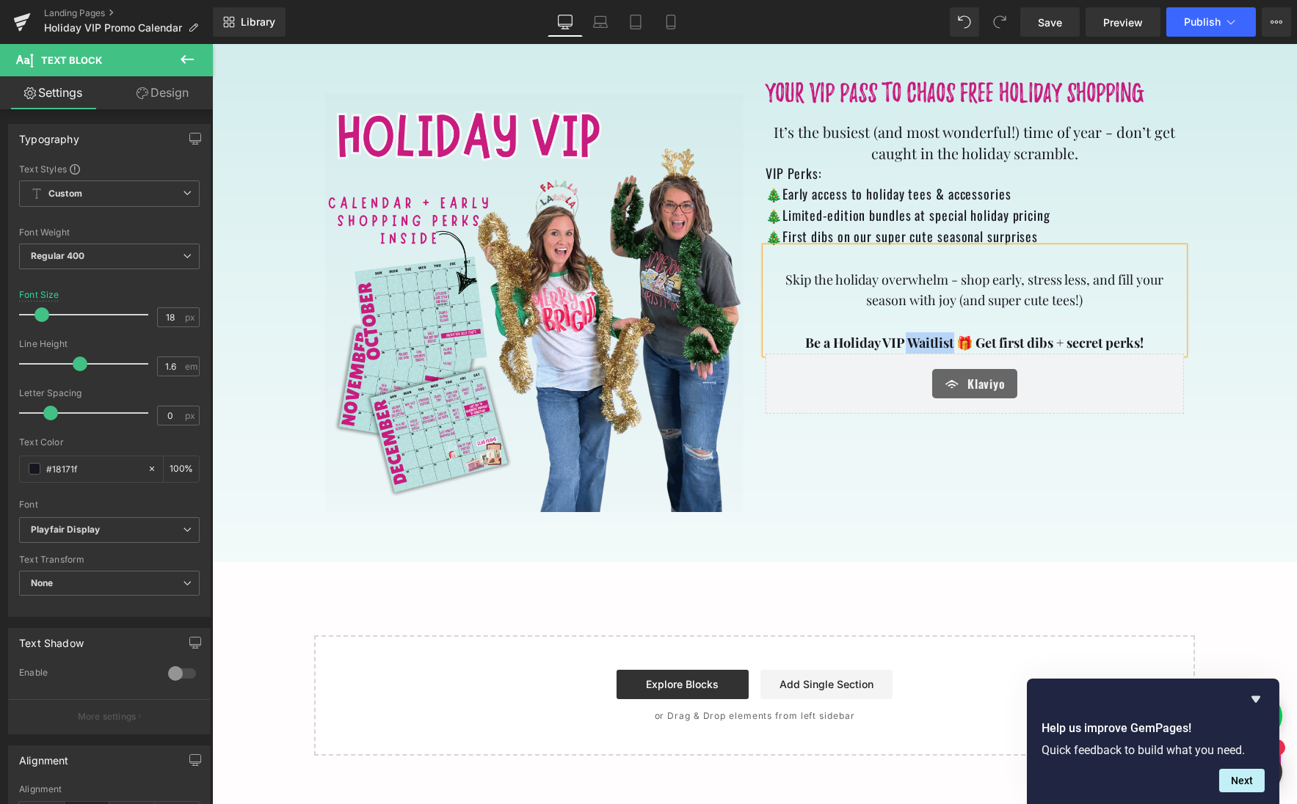
drag, startPoint x: 900, startPoint y: 337, endPoint x: 951, endPoint y: 344, distance: 51.2
click at [951, 344] on b "Be a Holiday VIP Waitlist 🎁 Get first dibs + secret perks!" at bounding box center [974, 343] width 338 height 18
click at [1050, 22] on span "Save" at bounding box center [1050, 22] width 24 height 15
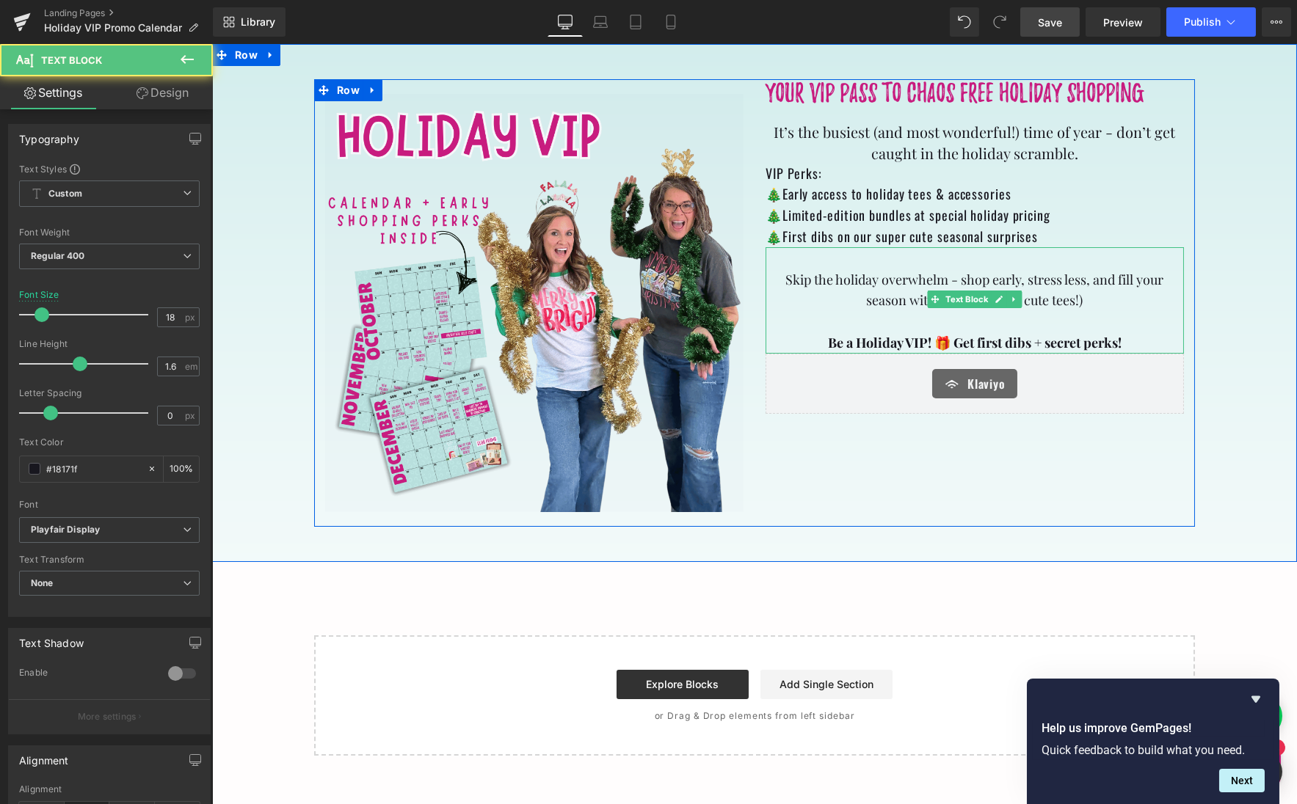
click at [853, 339] on b "Be a Holiday VIP! 🎁 Get first dibs + secret perks!" at bounding box center [974, 343] width 294 height 18
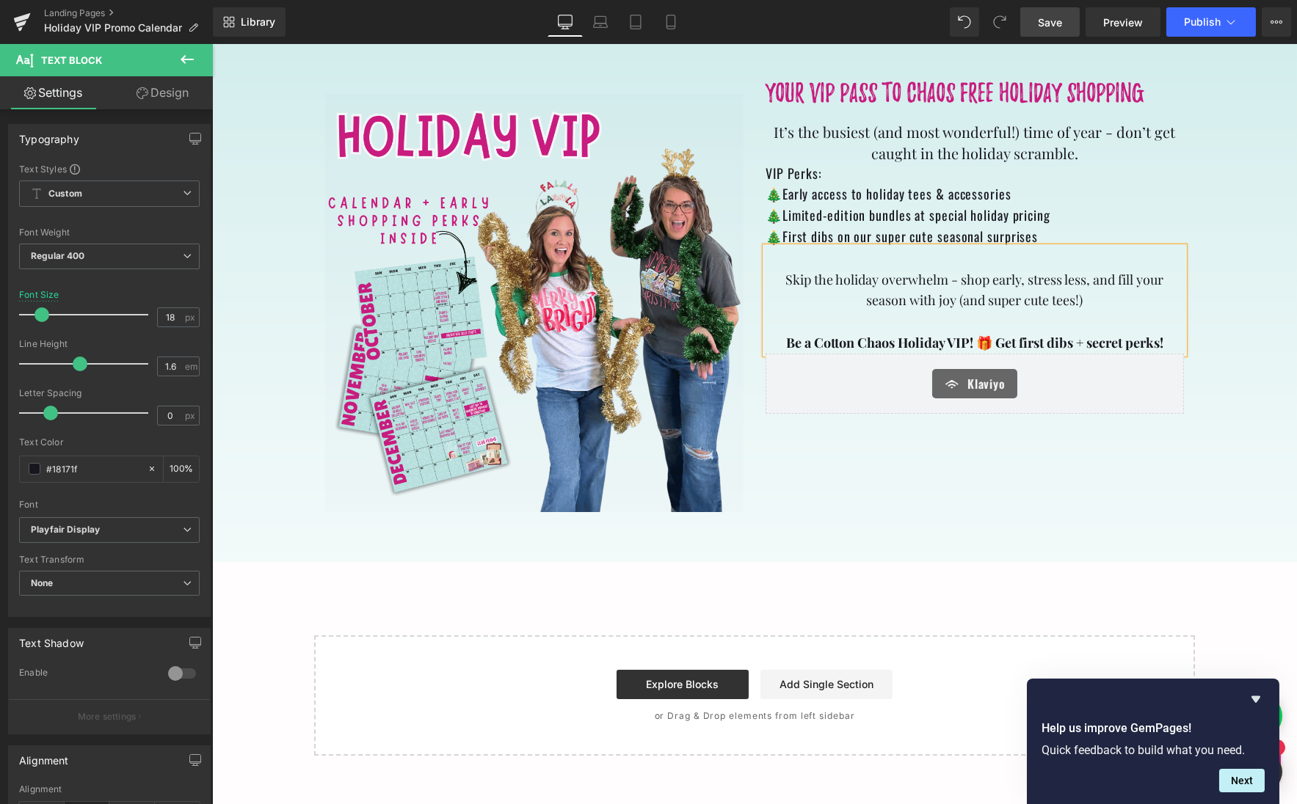
click at [1048, 26] on span "Save" at bounding box center [1050, 22] width 24 height 15
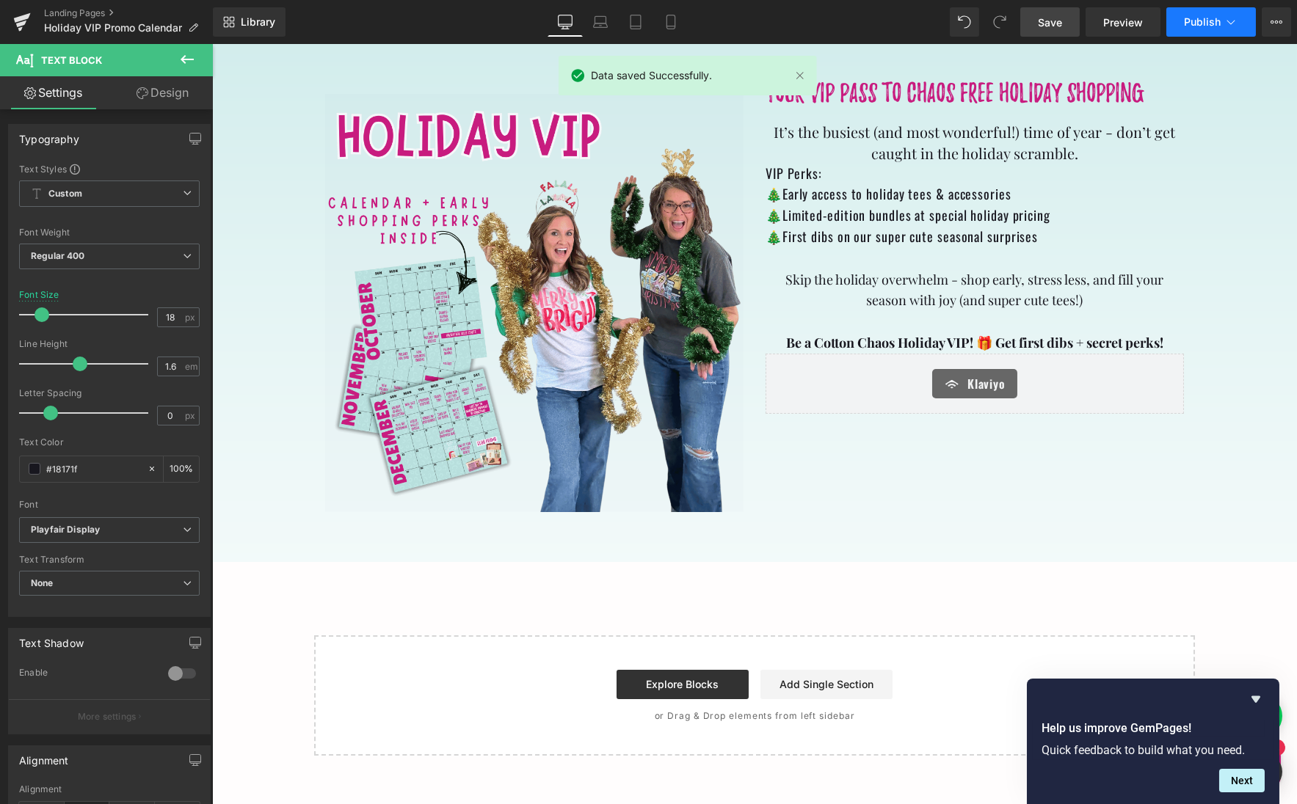
click at [1192, 25] on span "Publish" at bounding box center [1202, 22] width 37 height 12
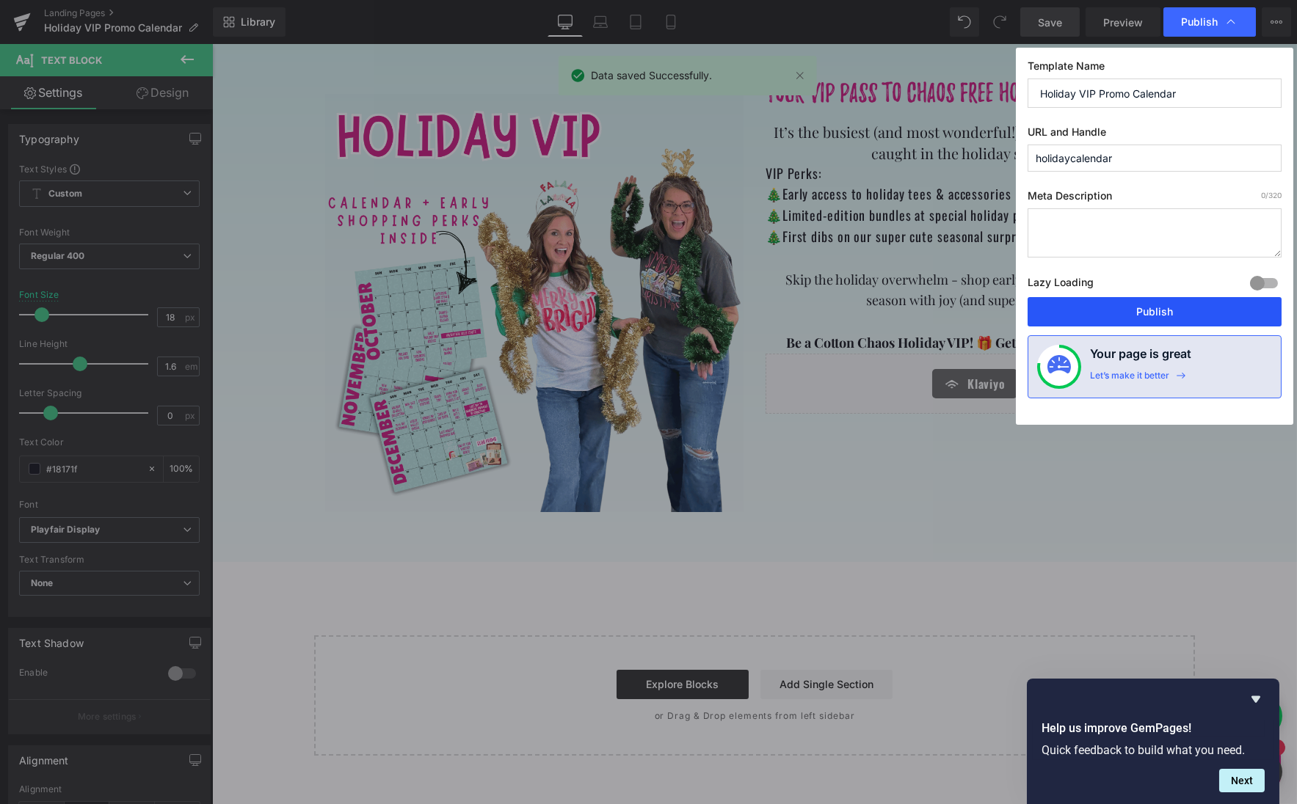
click at [1151, 307] on button "Publish" at bounding box center [1154, 311] width 254 height 29
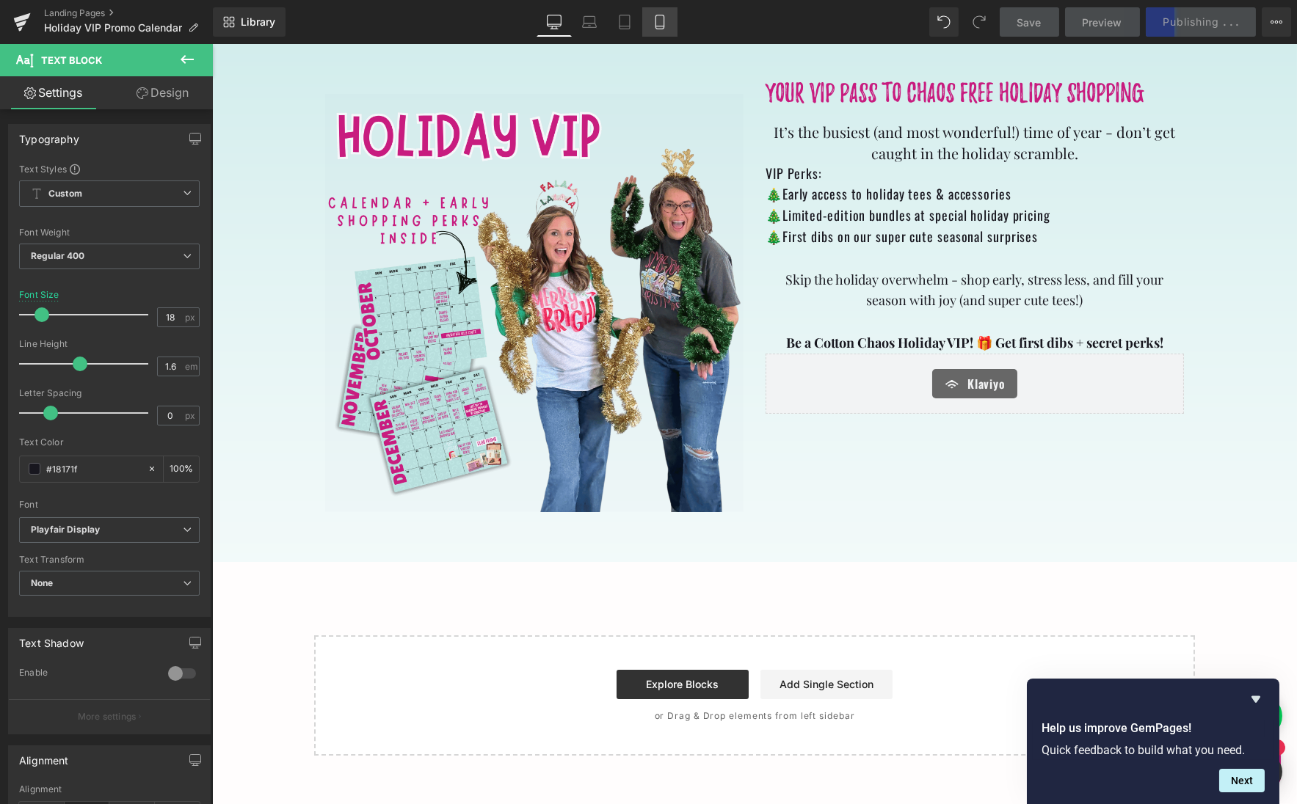
click at [658, 21] on icon at bounding box center [659, 22] width 15 height 15
type input "16"
type input "100"
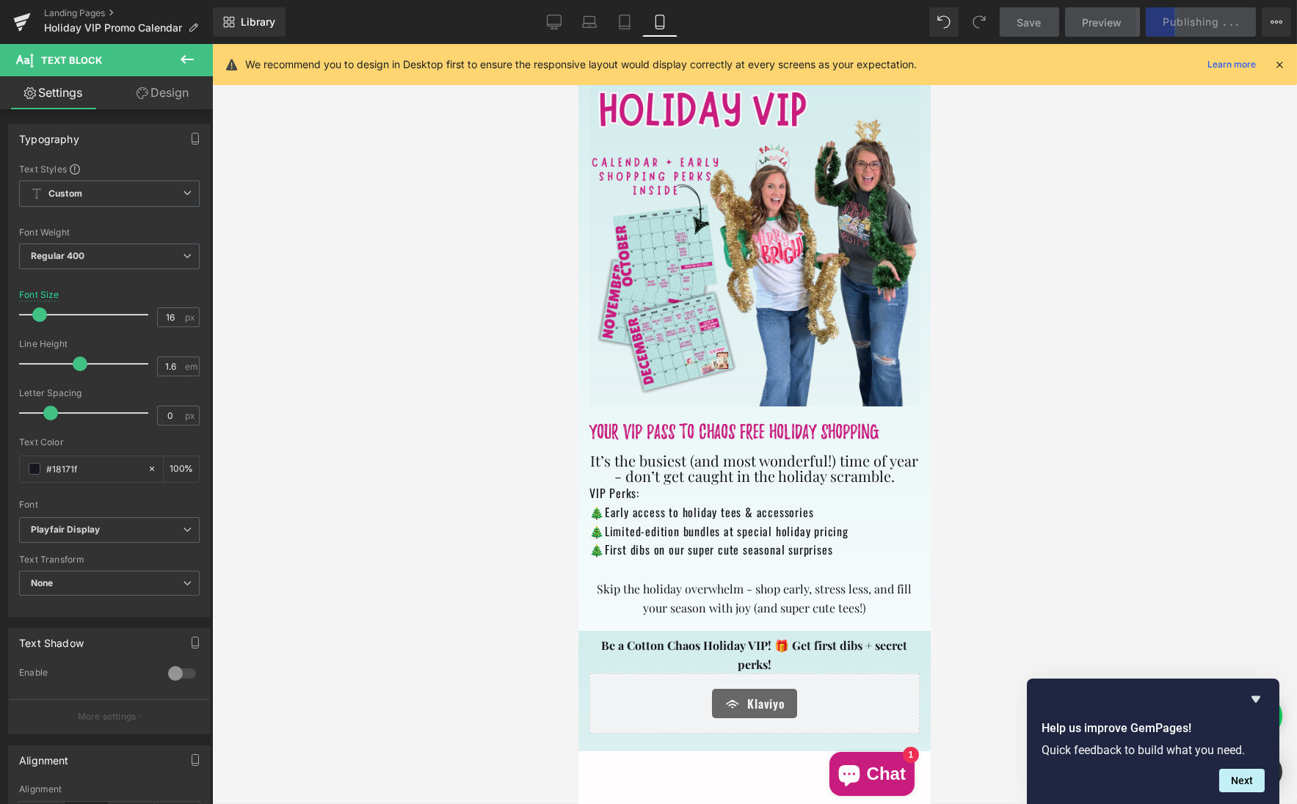
scroll to position [184, 0]
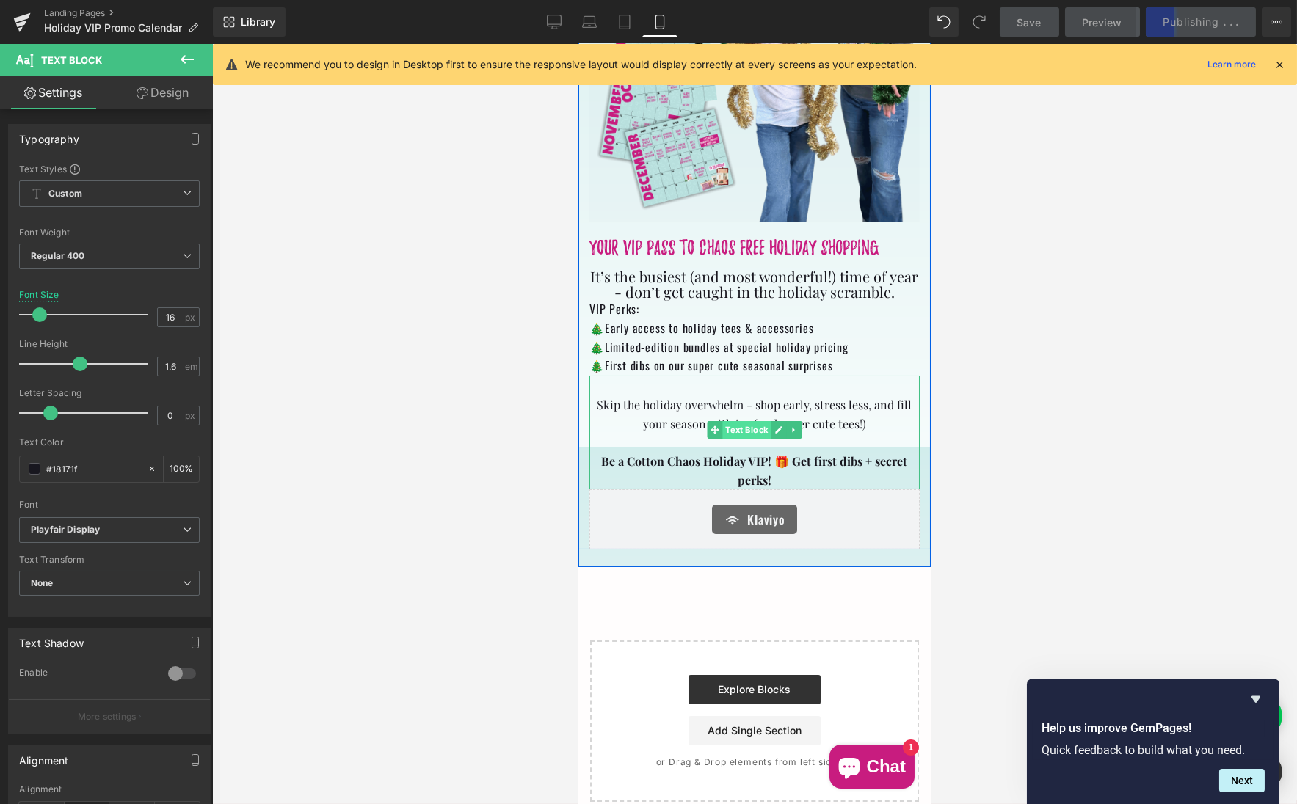
click at [751, 423] on span "Text Block" at bounding box center [745, 430] width 48 height 18
click at [740, 282] on span "Text Block" at bounding box center [745, 284] width 48 height 18
click at [744, 319] on span "🎄Early access to holiday tees & accessories" at bounding box center [700, 328] width 224 height 18
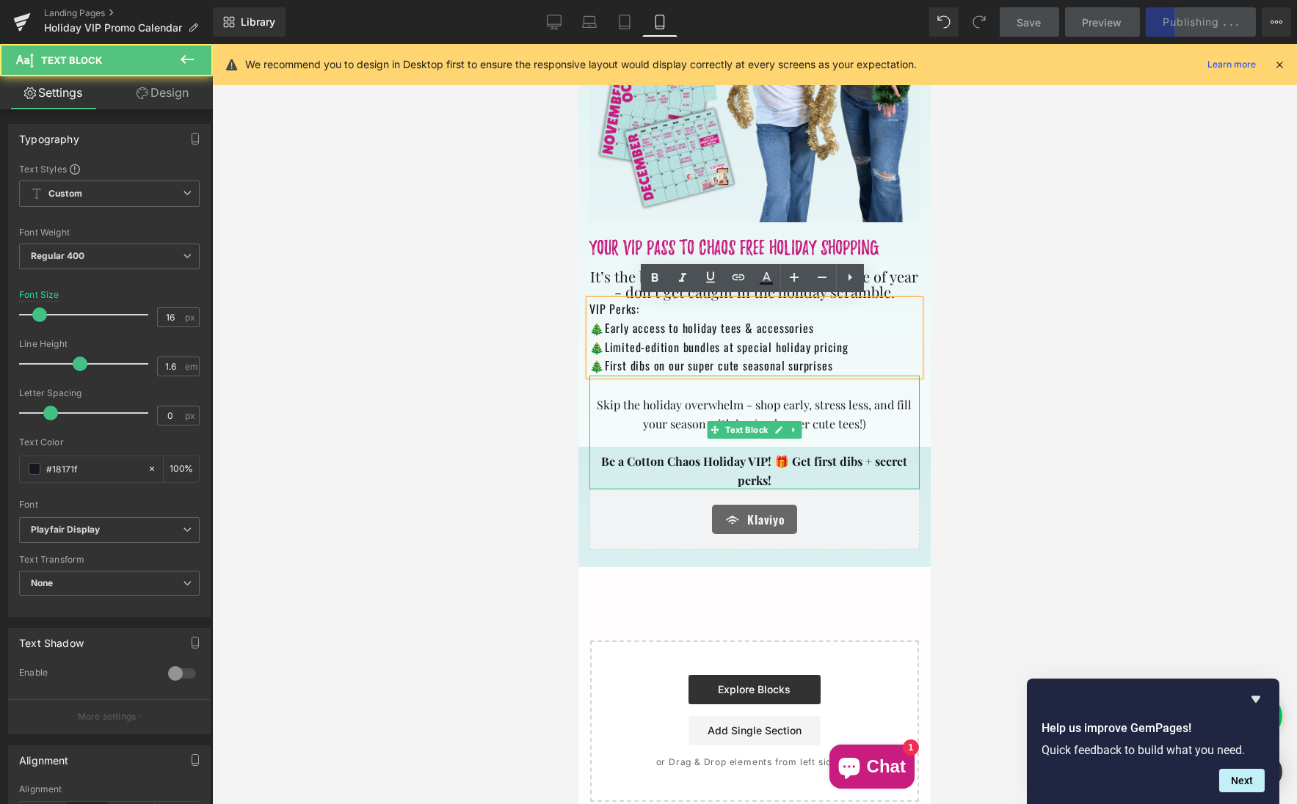
click at [749, 412] on p "Skip the holiday overwhelm - shop early, stress less, and fill your season with…" at bounding box center [753, 413] width 330 height 37
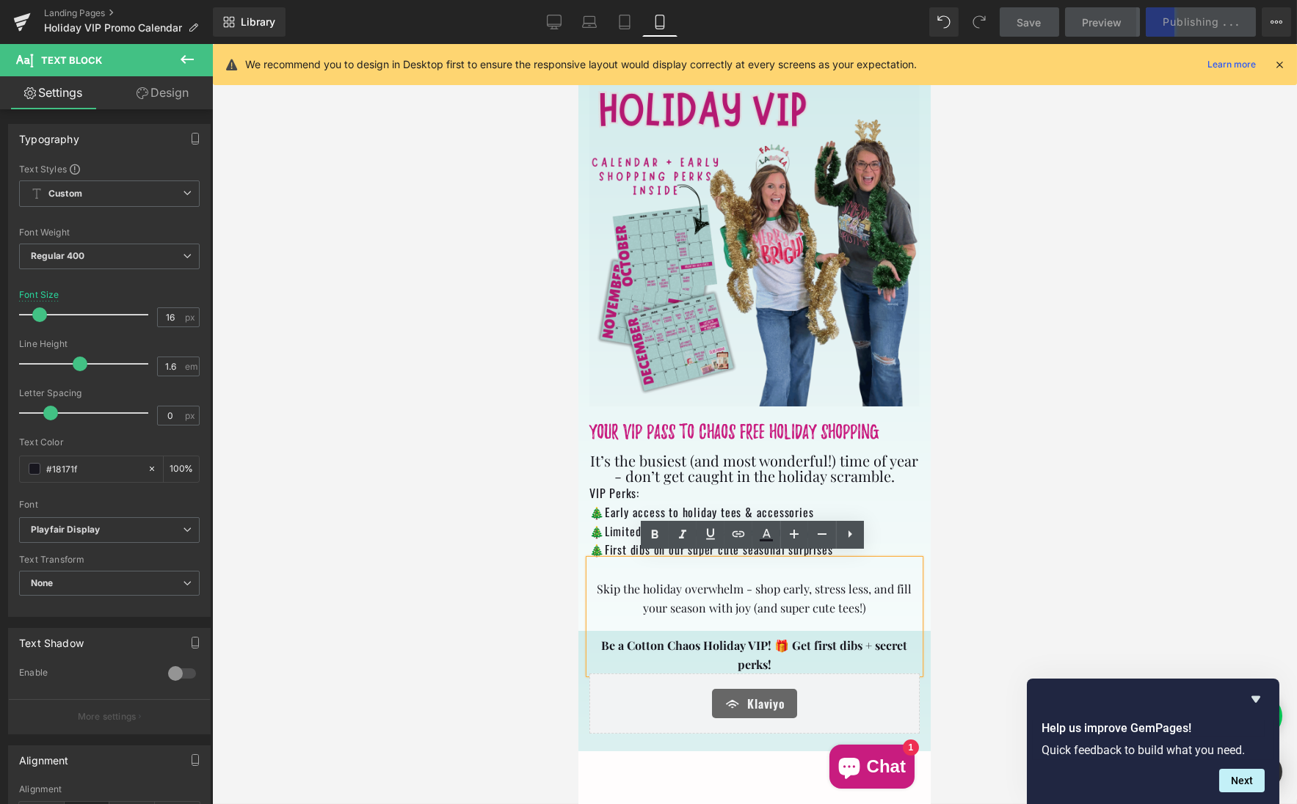
scroll to position [1, 0]
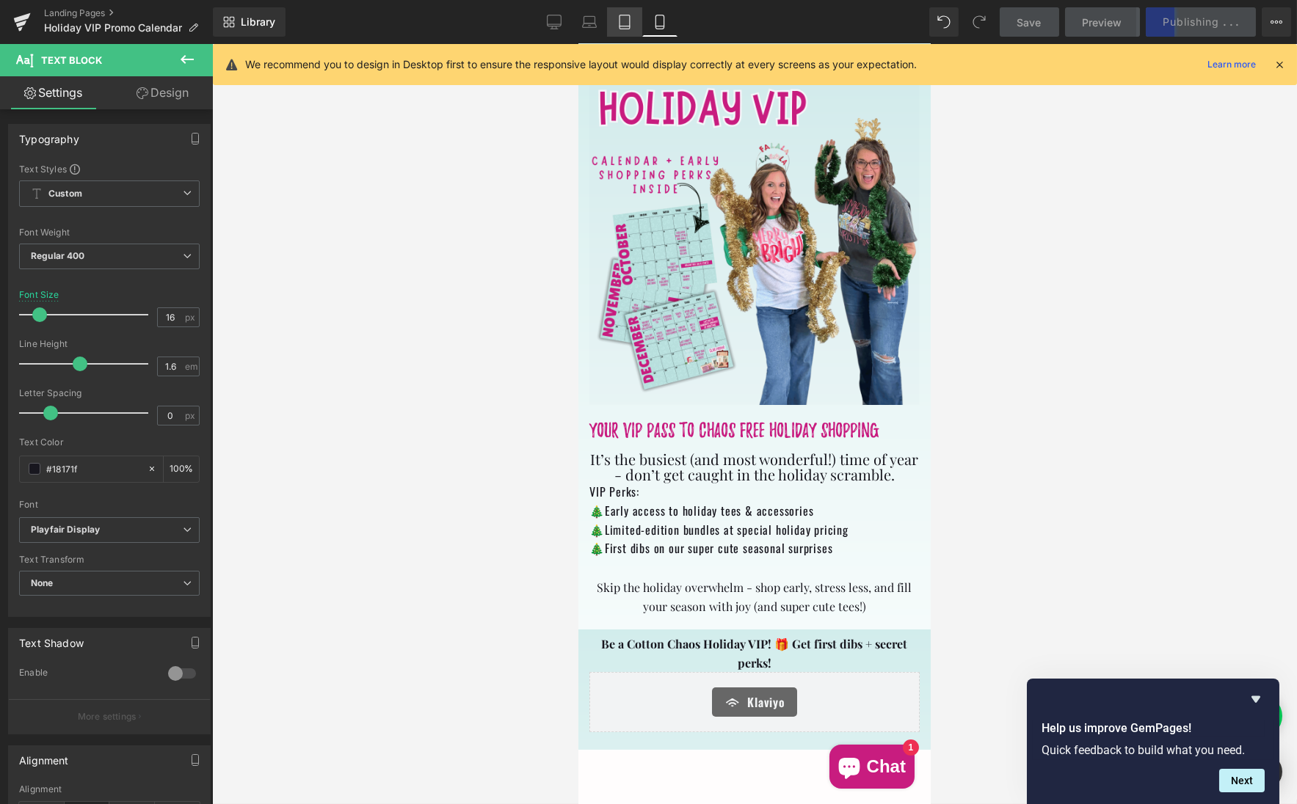
click at [627, 29] on link "Tablet" at bounding box center [624, 21] width 35 height 29
type input "100"
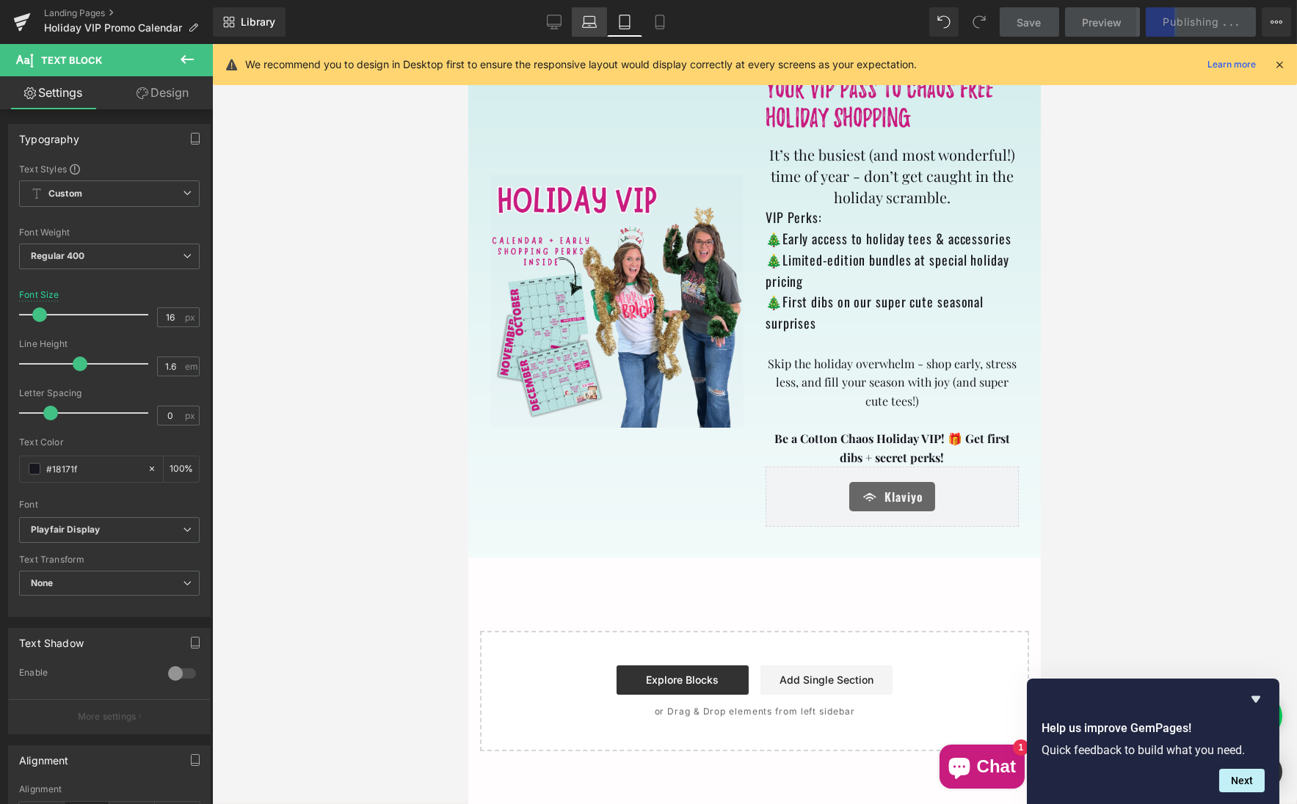
click at [590, 23] on icon at bounding box center [589, 22] width 15 height 15
type input "20"
type input "100"
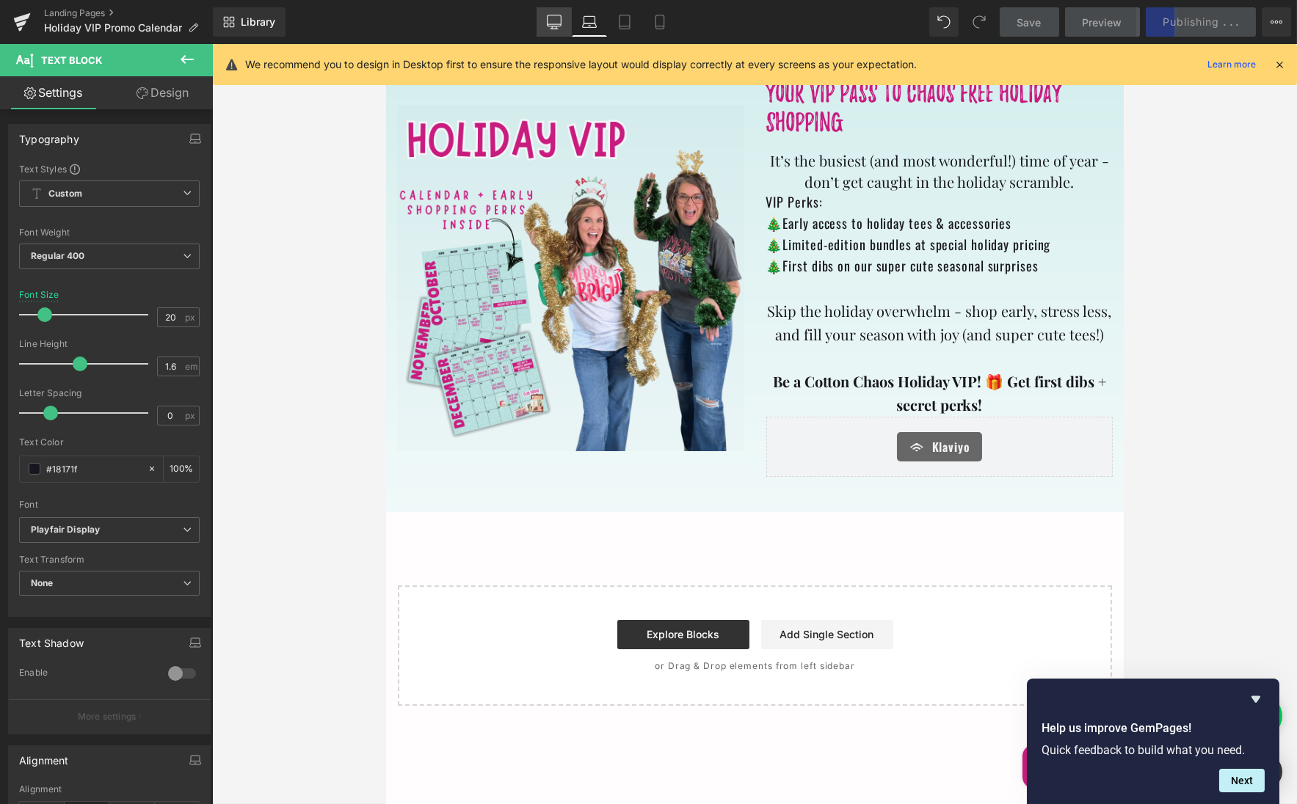
click at [554, 18] on icon at bounding box center [554, 22] width 15 height 15
type input "18"
type input "100"
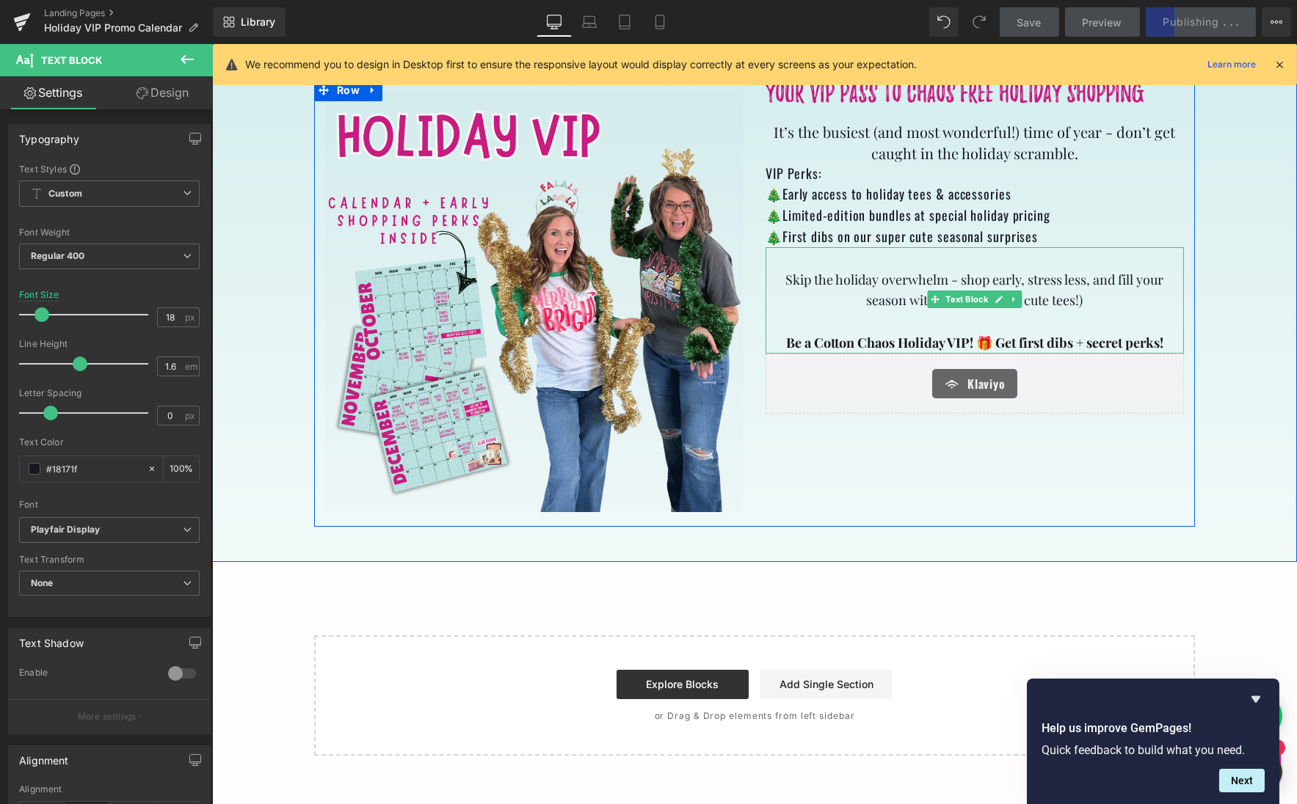
click at [794, 343] on b "Be a Cotton Chaos Holiday VIP! 🎁 Get first dibs + secret perks!" at bounding box center [973, 343] width 377 height 18
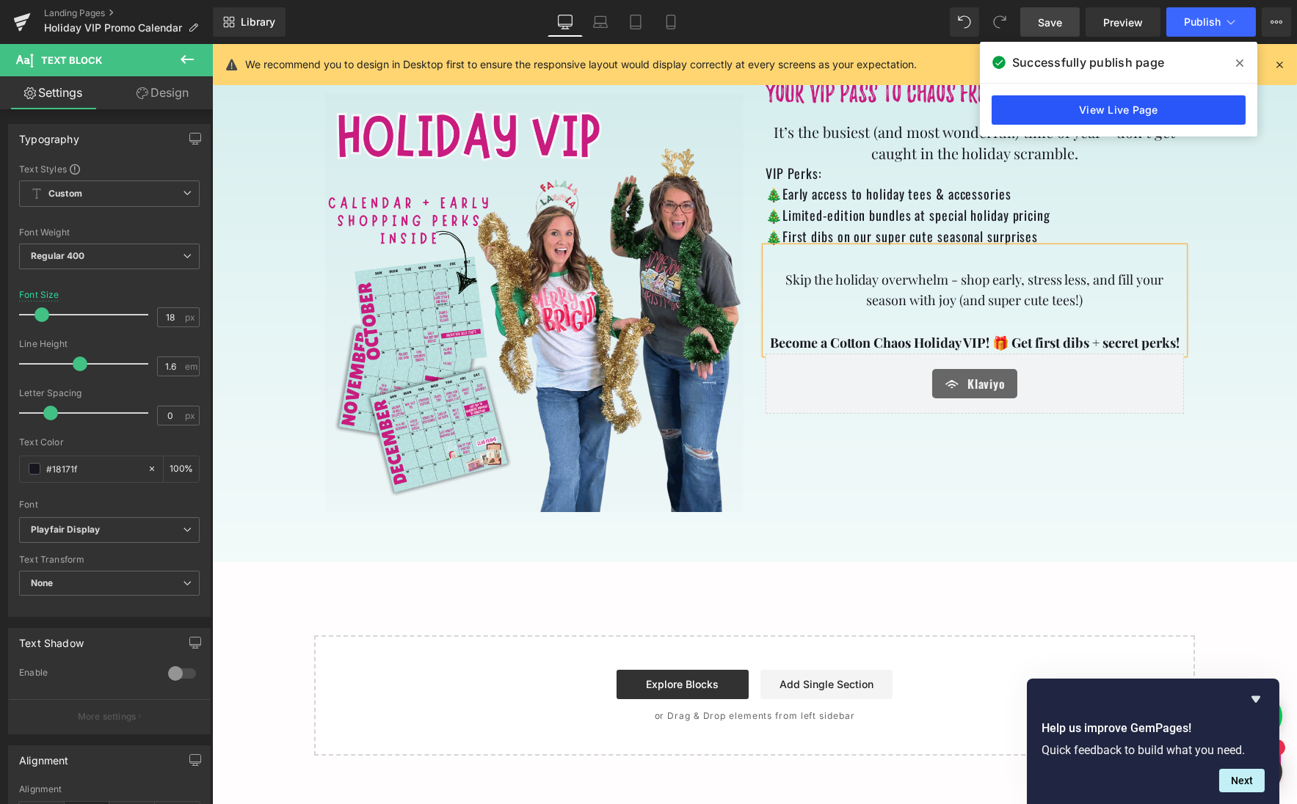
click at [1083, 109] on link "View Live Page" at bounding box center [1118, 109] width 254 height 29
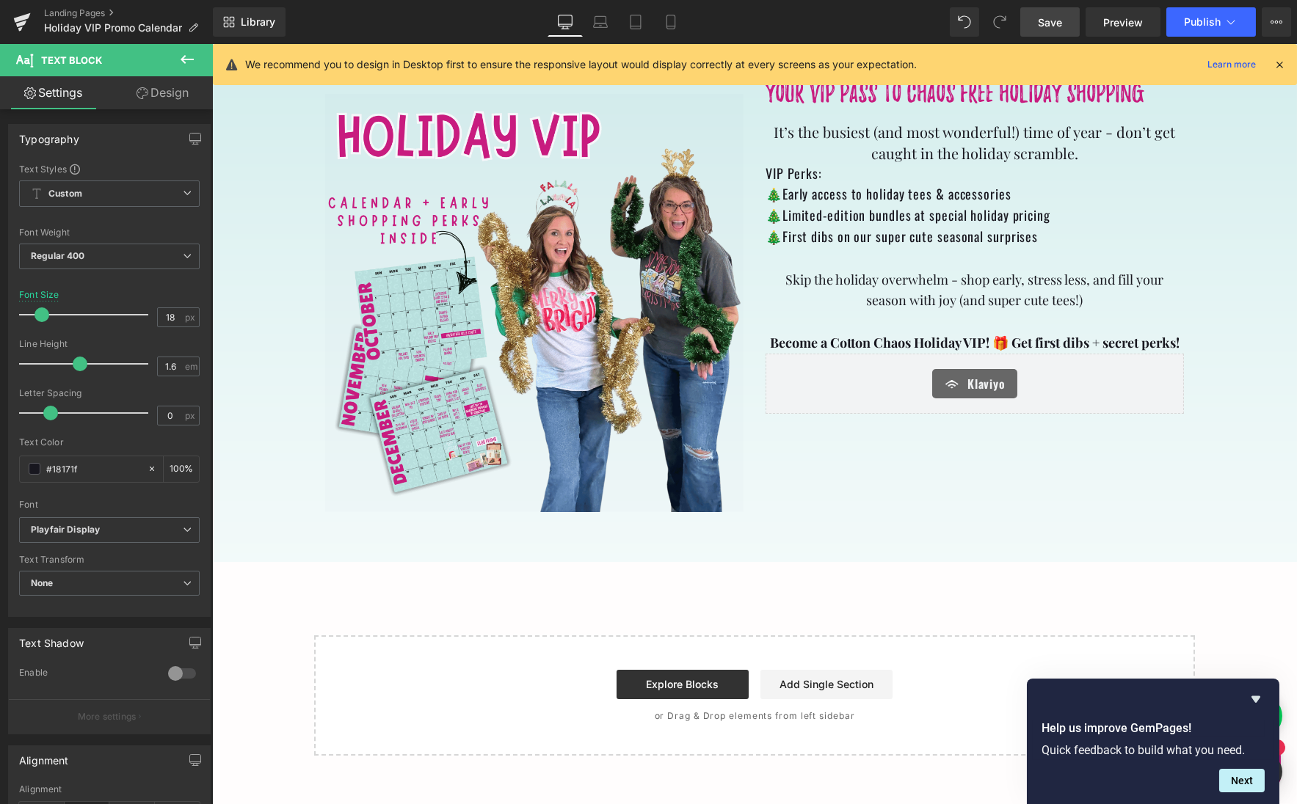
click at [1043, 23] on span "Save" at bounding box center [1050, 22] width 24 height 15
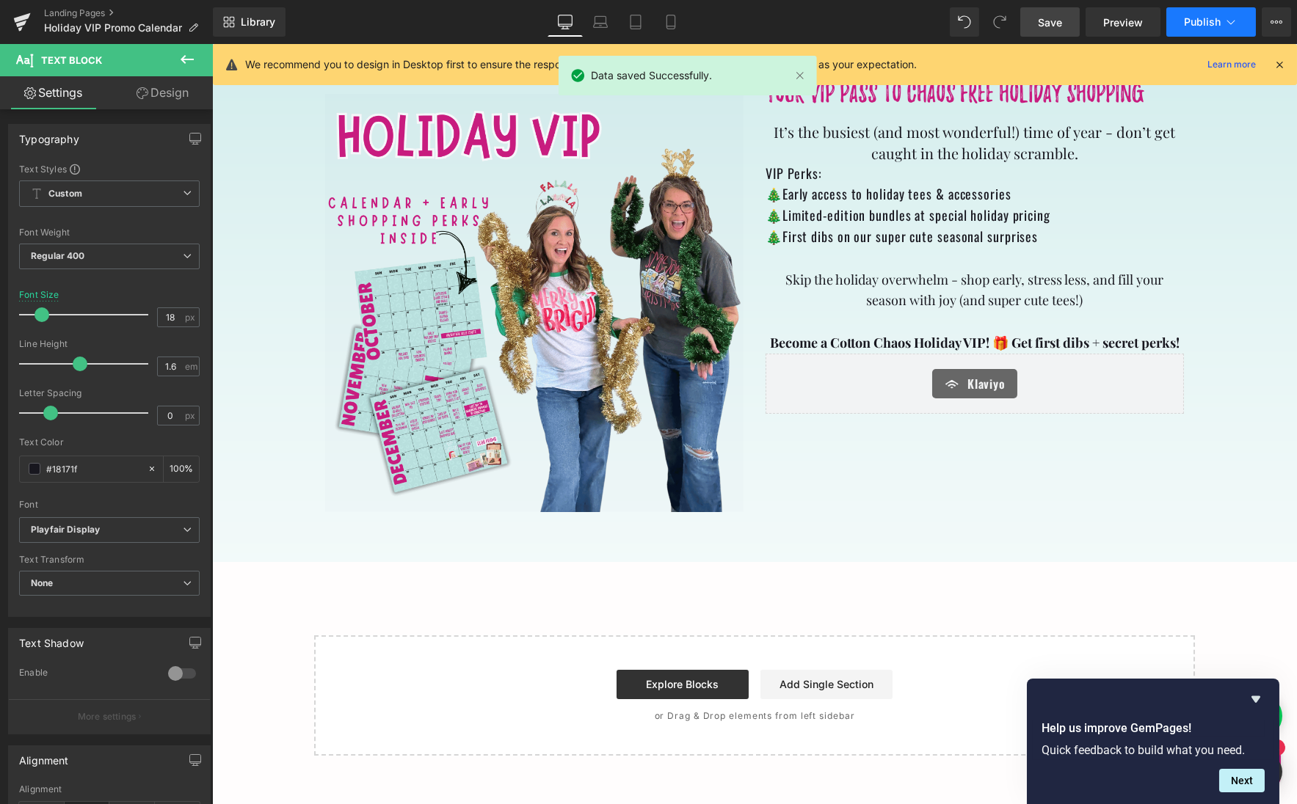
click at [1199, 17] on span "Publish" at bounding box center [1202, 22] width 37 height 12
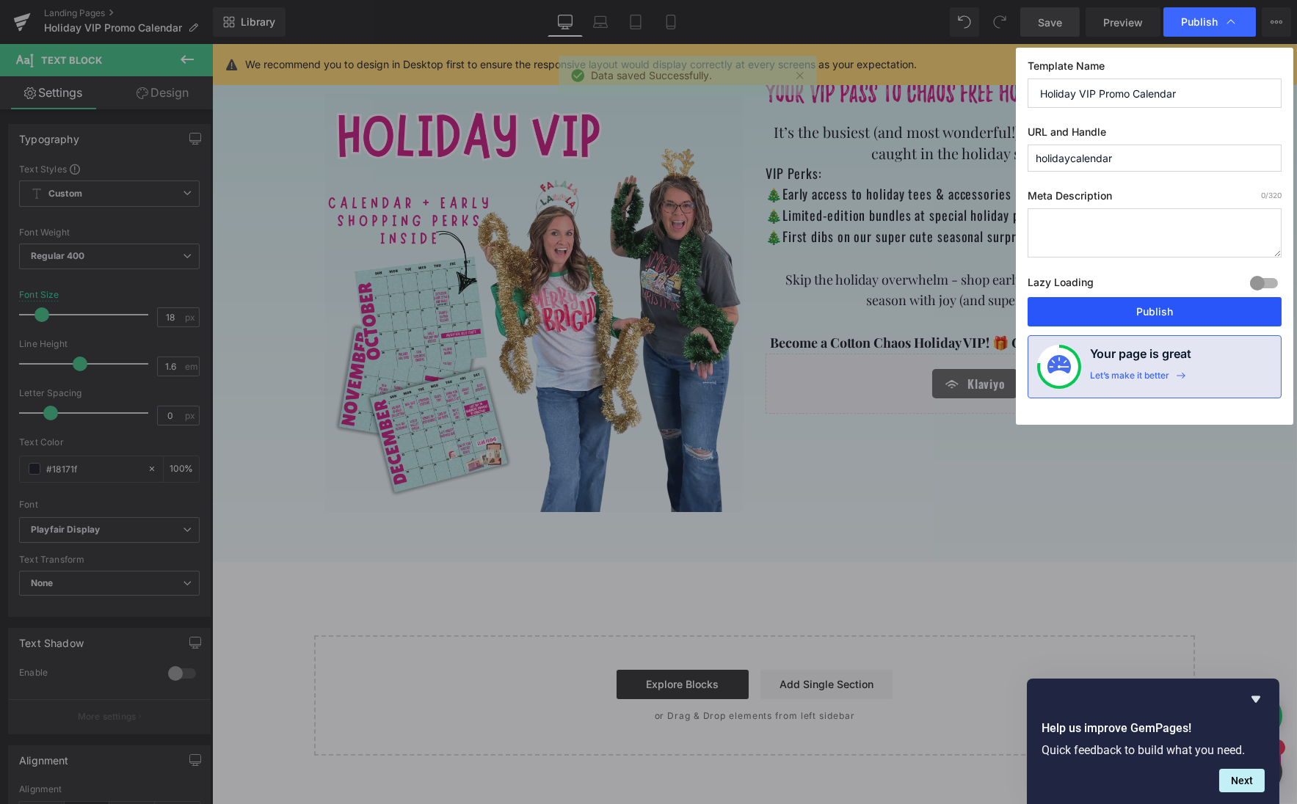
click at [1134, 301] on button "Publish" at bounding box center [1154, 311] width 254 height 29
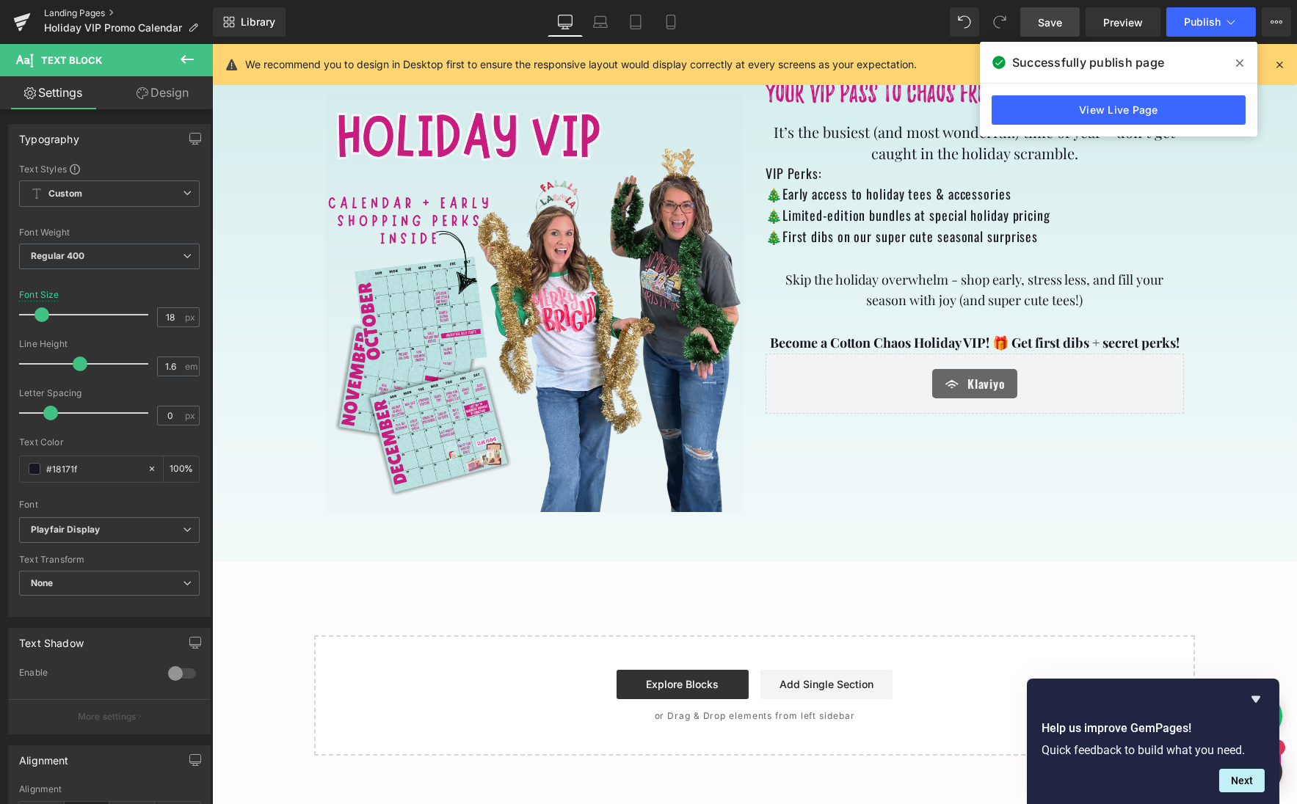
click at [92, 11] on link "Landing Pages" at bounding box center [128, 13] width 169 height 12
